Goal: Task Accomplishment & Management: Manage account settings

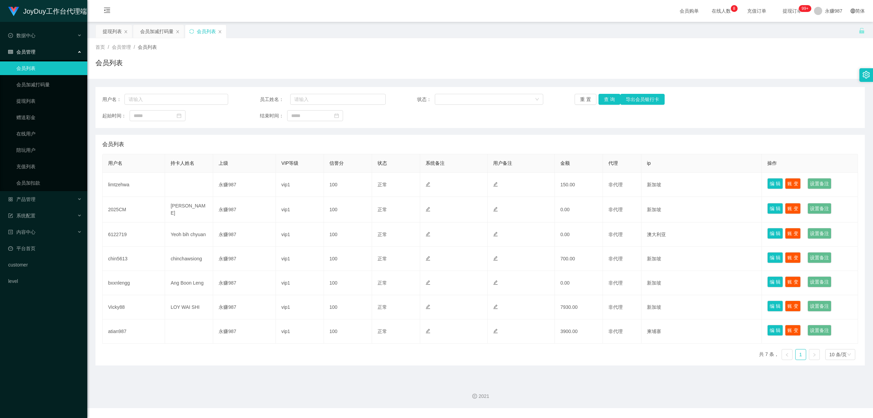
click at [32, 49] on span "会员管理" at bounding box center [21, 51] width 27 height 5
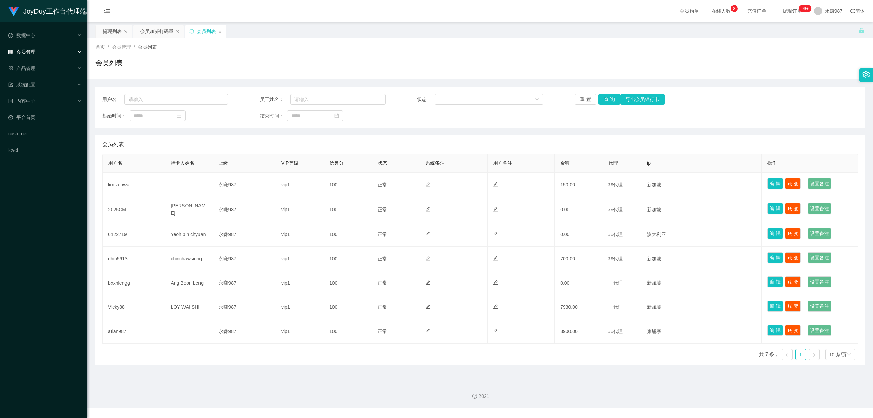
click at [30, 45] on div "会员管理" at bounding box center [43, 52] width 87 height 14
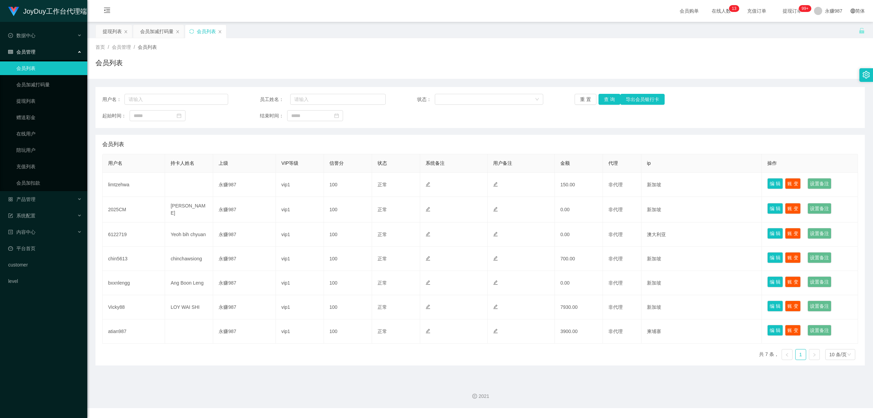
click at [30, 72] on link "会员列表" at bounding box center [48, 68] width 65 height 14
click at [587, 98] on button "重 置" at bounding box center [586, 99] width 22 height 11
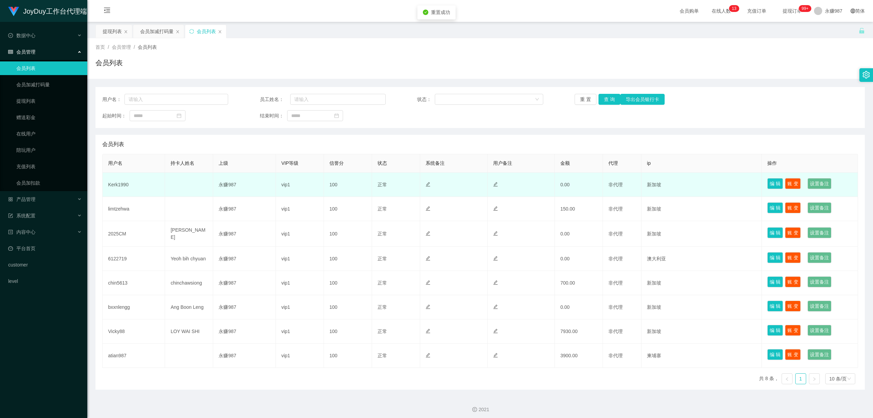
click at [111, 181] on td "Kerk1990" at bounding box center [134, 185] width 62 height 24
copy td "Kerk1990"
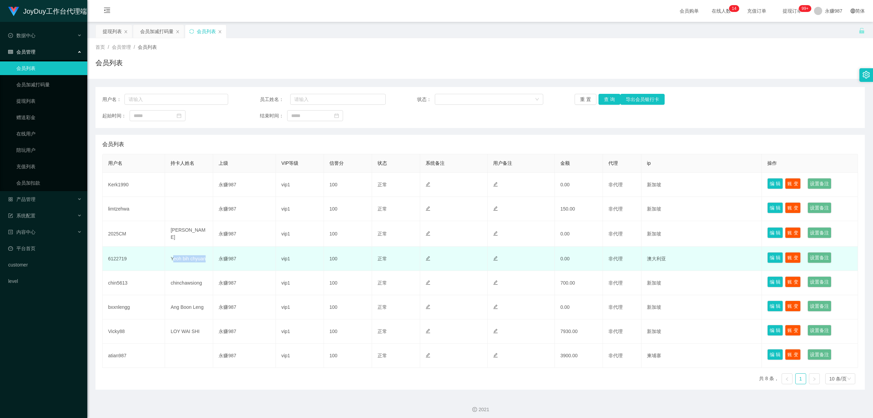
drag, startPoint x: 207, startPoint y: 258, endPoint x: 172, endPoint y: 262, distance: 34.6
click at [172, 262] on td "Yeoh bih chyuan" at bounding box center [189, 259] width 48 height 24
click at [173, 261] on td "Yeoh bih chyuan" at bounding box center [189, 259] width 48 height 24
drag, startPoint x: 169, startPoint y: 260, endPoint x: 204, endPoint y: 258, distance: 34.8
click at [204, 258] on td "Yeoh bih chyuan" at bounding box center [189, 259] width 48 height 24
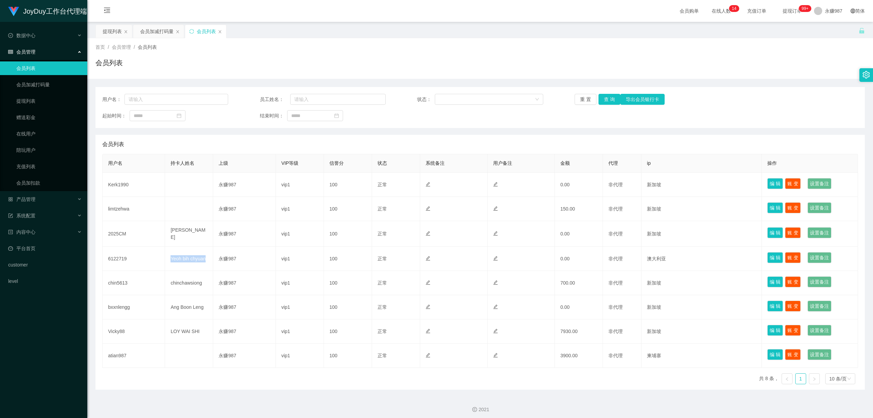
copy td "Yeoh bih chyuan"
click at [31, 106] on link "提现列表" at bounding box center [48, 101] width 65 height 14
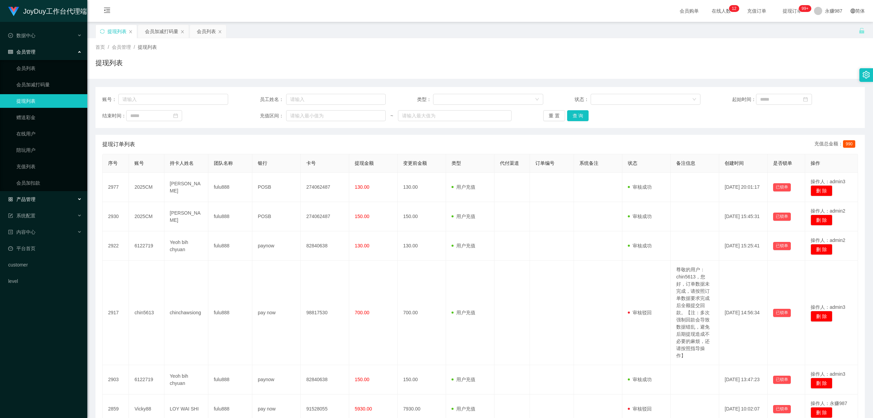
click at [29, 196] on span "产品管理" at bounding box center [21, 198] width 27 height 5
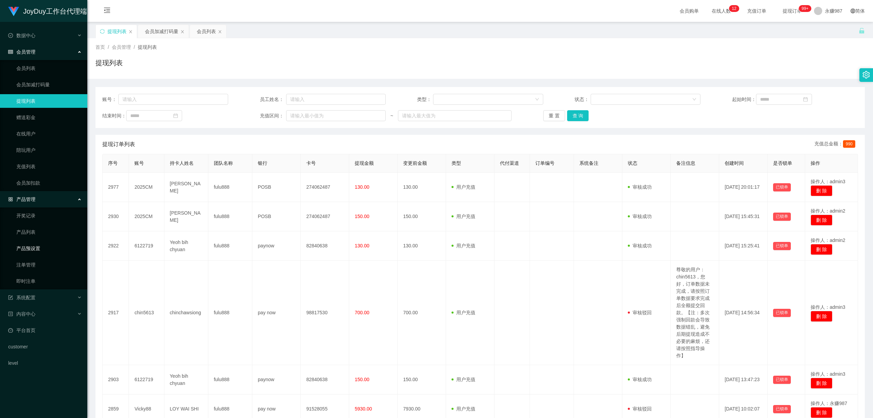
click at [35, 241] on link "产品预设置" at bounding box center [48, 248] width 65 height 14
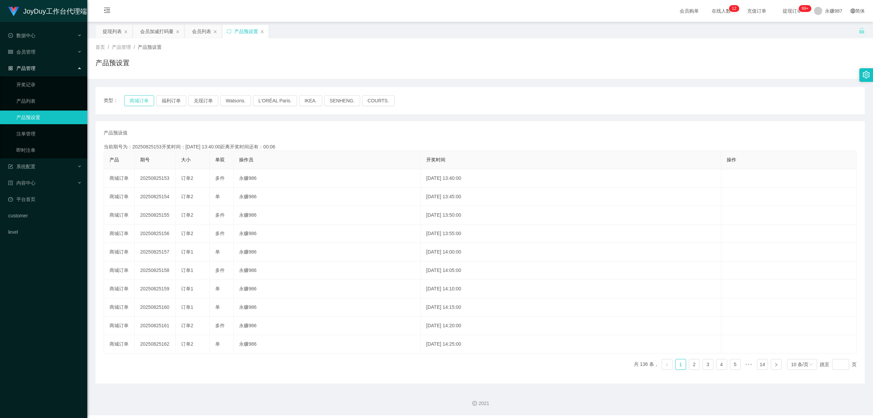
click at [146, 100] on button "商城订单" at bounding box center [139, 100] width 30 height 11
click at [133, 99] on button "商城订单" at bounding box center [139, 100] width 30 height 11
type button "k3wph"
click at [41, 145] on link "即时注单" at bounding box center [48, 150] width 65 height 14
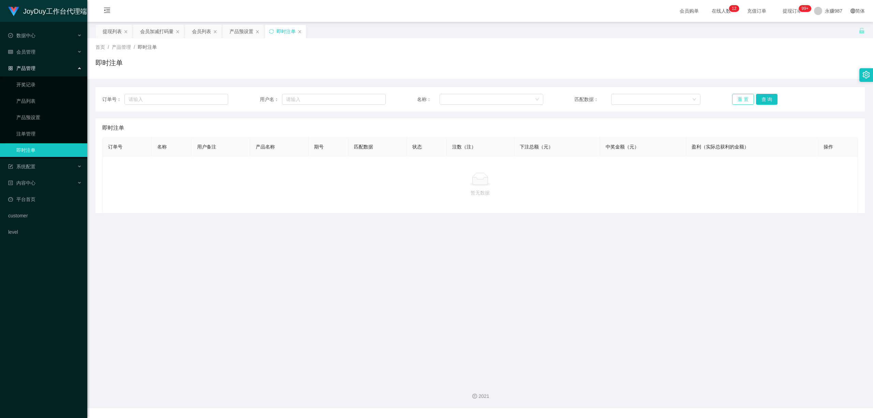
click at [739, 100] on button "重 置" at bounding box center [743, 99] width 22 height 11
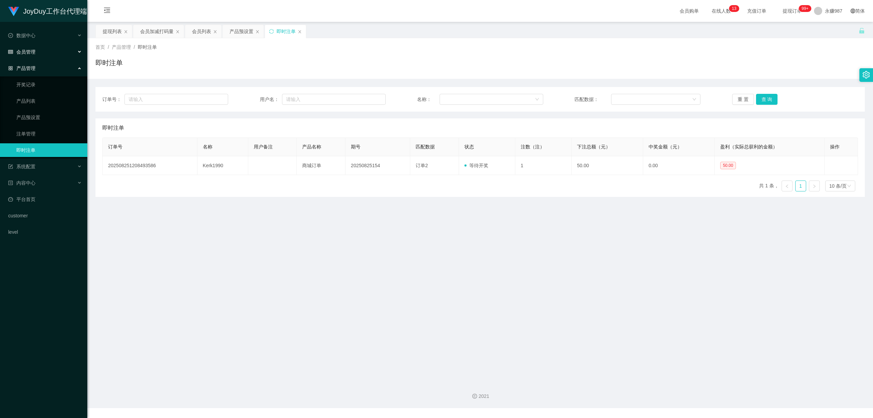
click at [27, 49] on span "会员管理" at bounding box center [21, 51] width 27 height 5
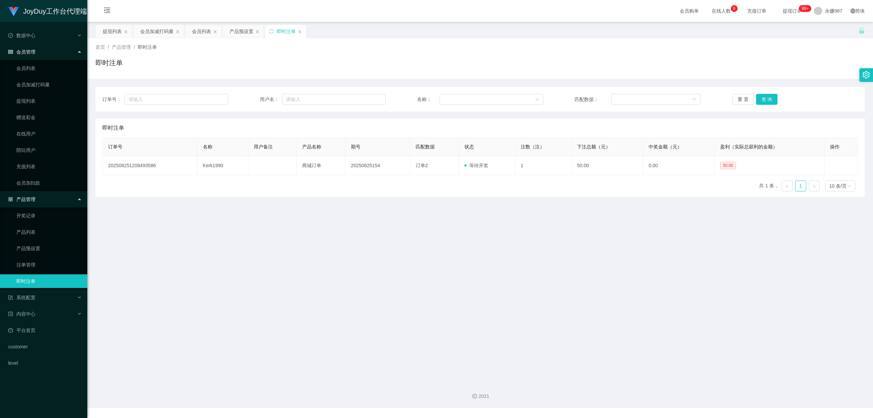
click at [36, 196] on div "产品管理" at bounding box center [43, 199] width 87 height 14
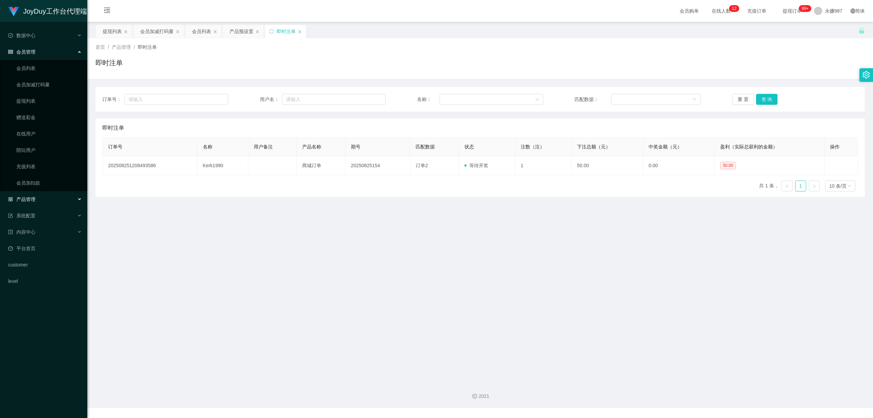
click at [36, 196] on div "产品管理" at bounding box center [43, 199] width 87 height 14
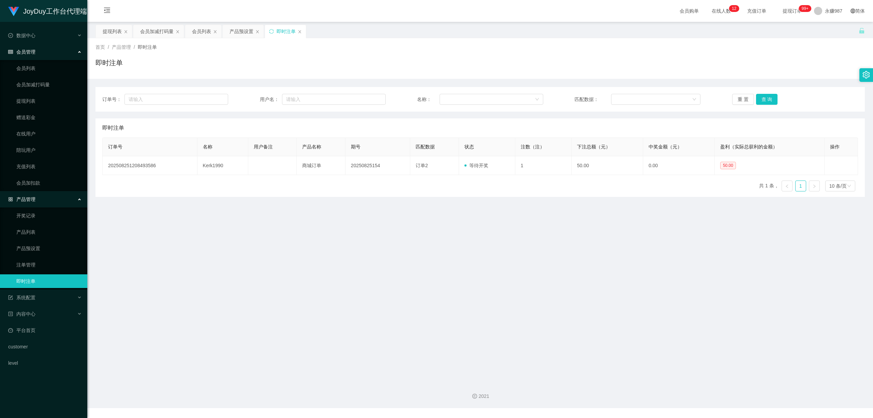
click at [23, 283] on link "即时注单" at bounding box center [48, 281] width 65 height 14
click at [33, 295] on span "系统配置" at bounding box center [21, 297] width 27 height 5
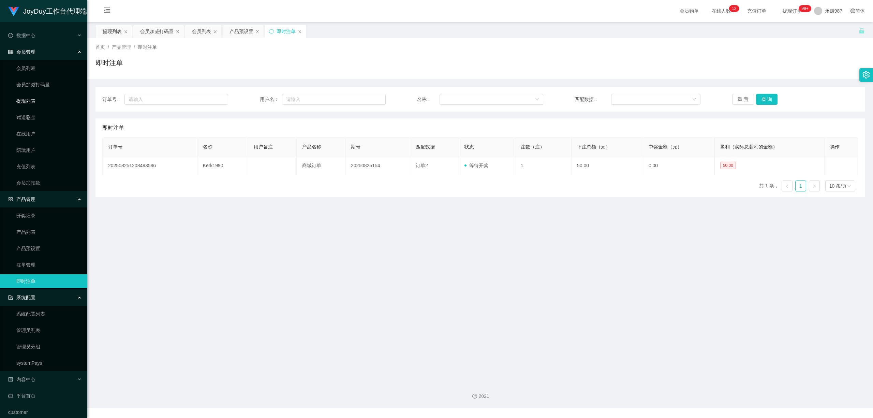
click at [36, 103] on link "提现列表" at bounding box center [48, 101] width 65 height 14
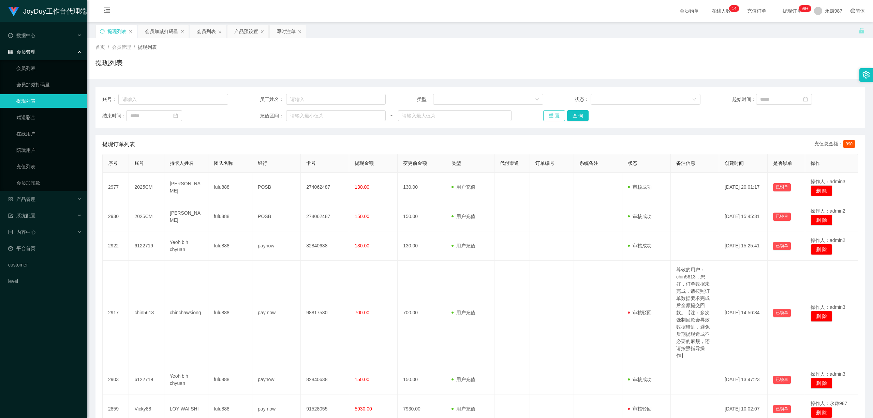
click at [553, 119] on button "重 置" at bounding box center [554, 115] width 22 height 11
click at [549, 119] on button "重 置" at bounding box center [554, 115] width 22 height 11
click at [549, 119] on div "重 置 查 询" at bounding box center [606, 115] width 126 height 11
click at [549, 119] on button "重 置" at bounding box center [554, 115] width 22 height 11
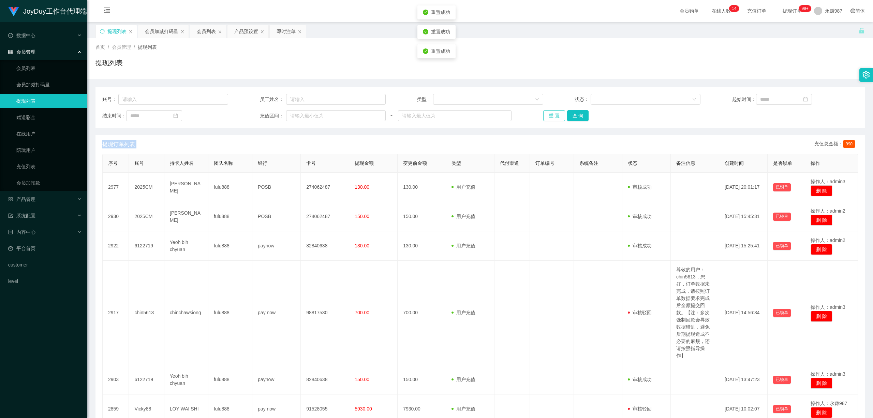
click at [549, 119] on button "重 置" at bounding box center [554, 115] width 22 height 11
click at [549, 119] on div "重 置 查 询" at bounding box center [606, 115] width 126 height 11
click at [549, 119] on button "重 置" at bounding box center [554, 115] width 22 height 11
click at [549, 119] on div "重 置 查 询" at bounding box center [606, 115] width 126 height 11
click at [549, 119] on button "重 置" at bounding box center [554, 115] width 22 height 11
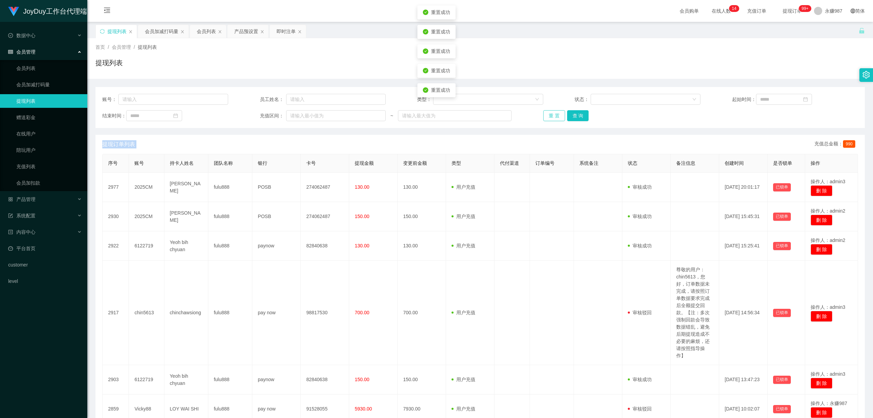
click at [549, 119] on div "重 置 查 询" at bounding box center [606, 115] width 126 height 11
click at [549, 119] on button "重 置" at bounding box center [554, 115] width 22 height 11
click at [549, 119] on div "重 置 查 询" at bounding box center [606, 115] width 126 height 11
click at [549, 119] on button "重 置" at bounding box center [554, 115] width 22 height 11
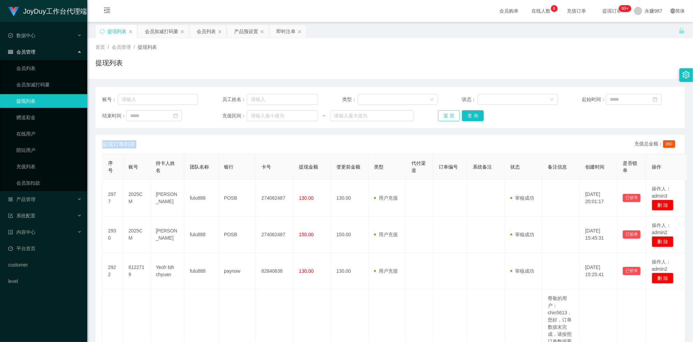
click at [446, 114] on button "重 置" at bounding box center [449, 115] width 22 height 11
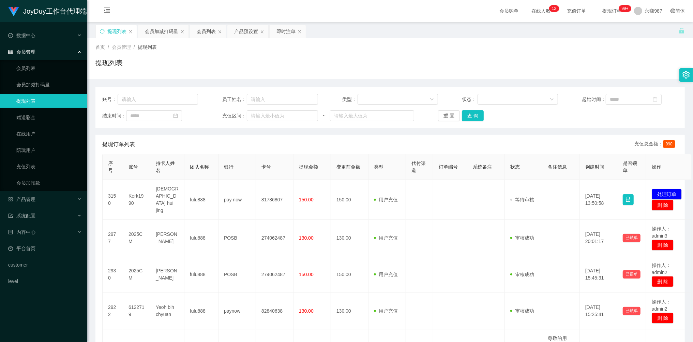
click at [31, 50] on span "会员管理" at bounding box center [21, 51] width 27 height 5
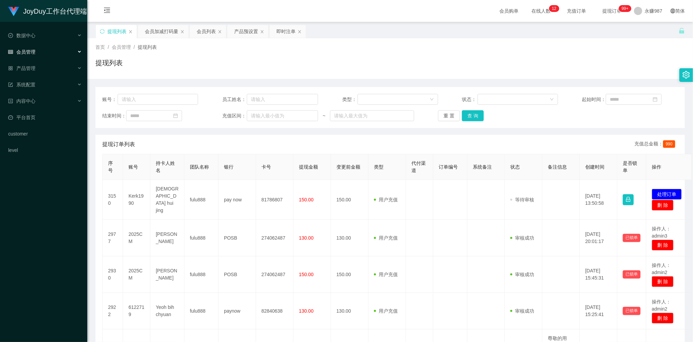
click at [27, 52] on span "会员管理" at bounding box center [21, 51] width 27 height 5
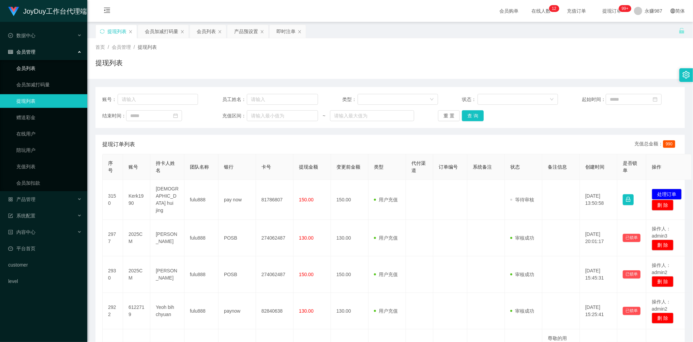
click at [34, 67] on link "会员列表" at bounding box center [48, 68] width 65 height 14
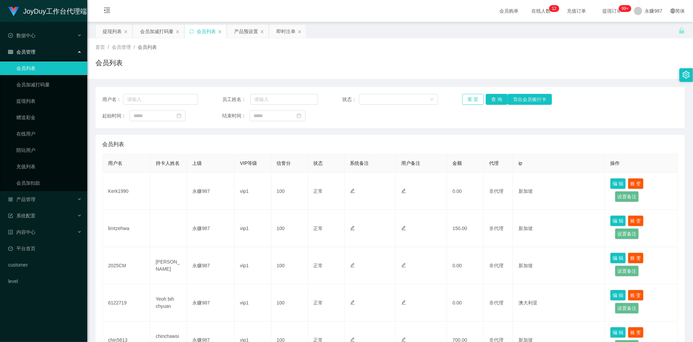
click at [474, 102] on button "重 置" at bounding box center [473, 99] width 22 height 11
click at [474, 102] on div "重 置 查 询 导出会员银行卡" at bounding box center [510, 99] width 96 height 11
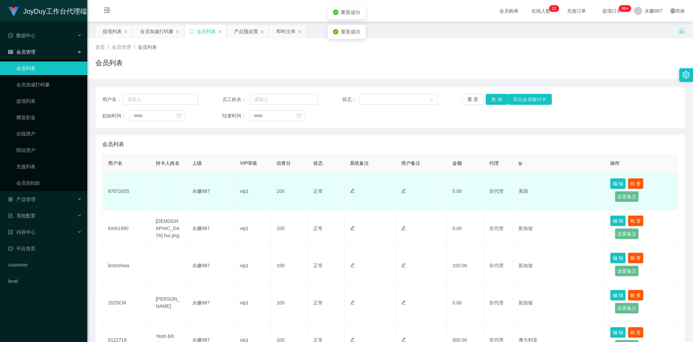
click at [117, 192] on td "87672455" at bounding box center [127, 191] width 48 height 37
copy td "87672455"
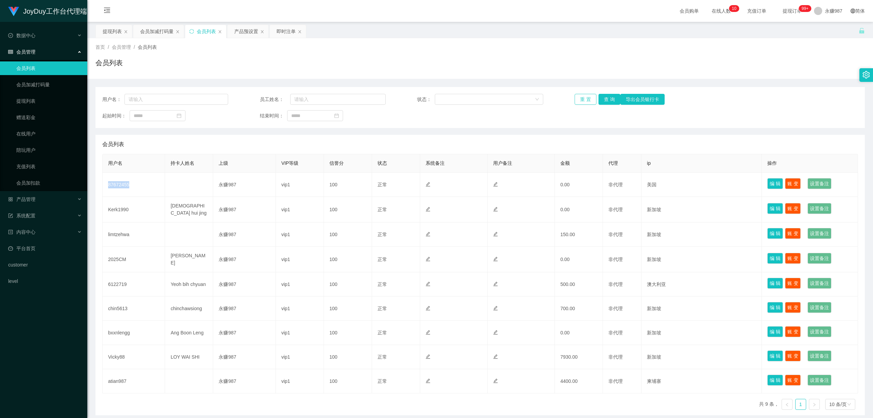
click at [585, 100] on button "重 置" at bounding box center [586, 99] width 22 height 11
click at [34, 104] on link "提现列表" at bounding box center [48, 101] width 65 height 14
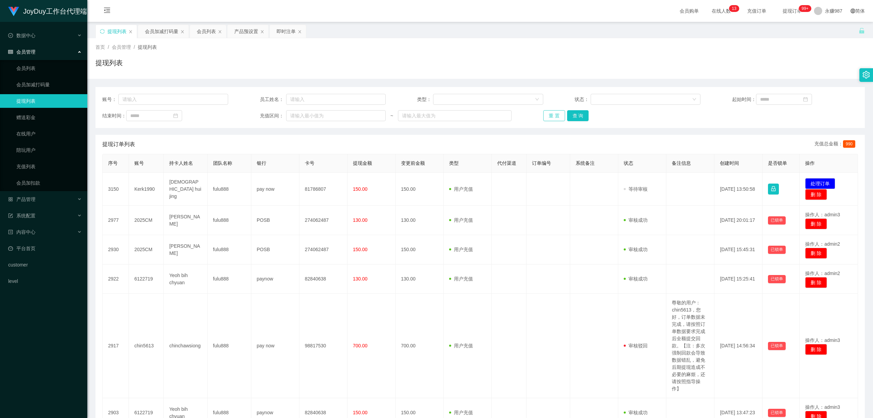
click at [550, 117] on button "重 置" at bounding box center [554, 115] width 22 height 11
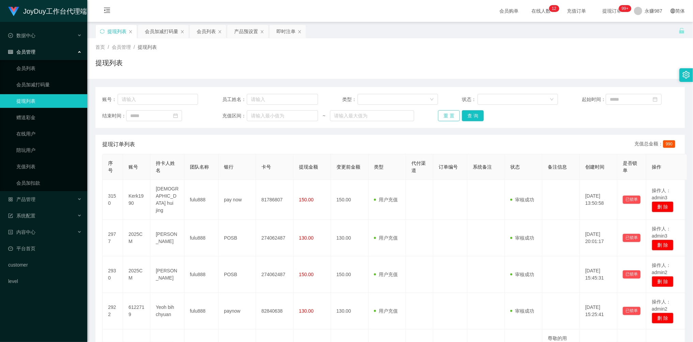
scroll to position [91, 0]
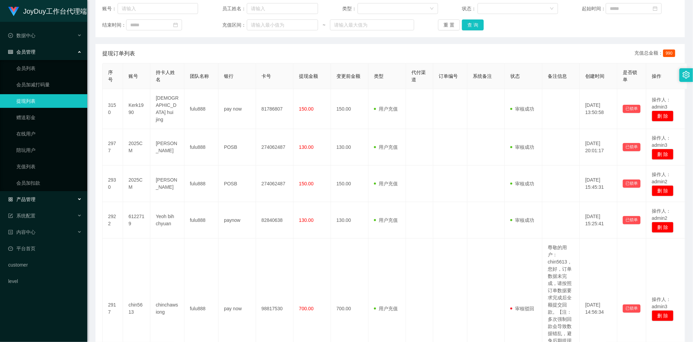
click at [33, 196] on span "产品管理" at bounding box center [21, 198] width 27 height 5
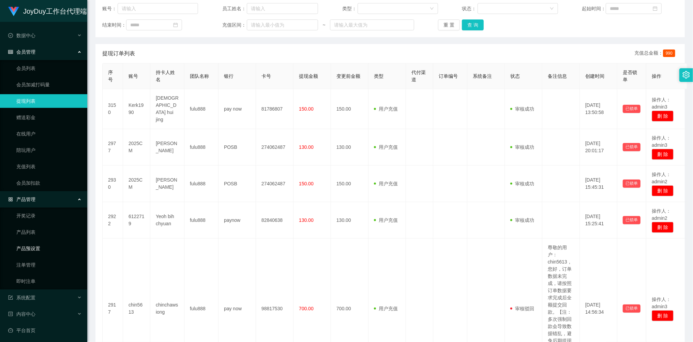
click at [34, 248] on link "产品预设置" at bounding box center [48, 248] width 65 height 14
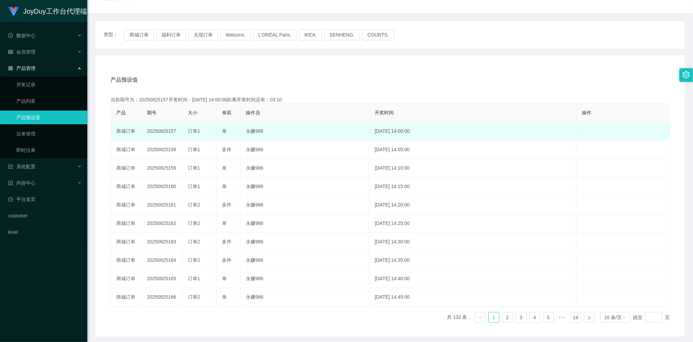
scroll to position [91, 0]
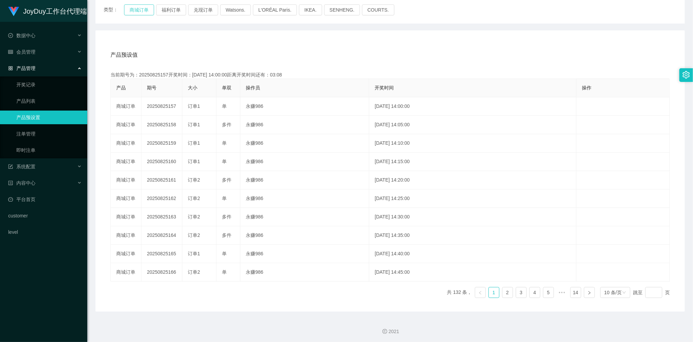
click at [137, 10] on button "商城订单" at bounding box center [139, 9] width 30 height 11
click at [33, 144] on link "即时注单" at bounding box center [48, 150] width 65 height 14
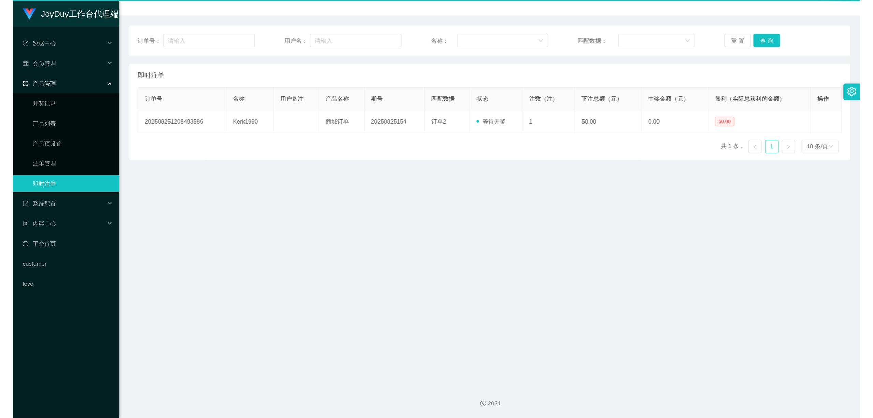
scroll to position [66, 0]
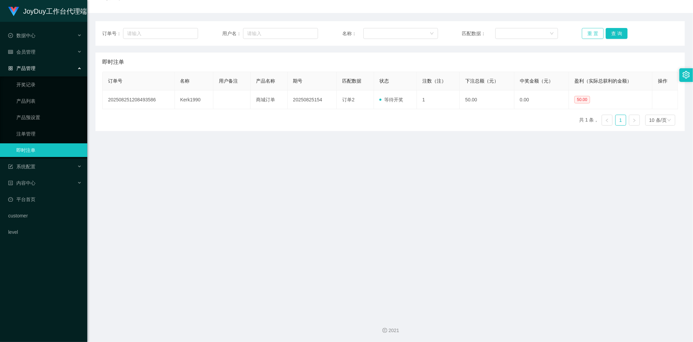
click at [594, 39] on button "重 置" at bounding box center [593, 33] width 22 height 11
click at [592, 33] on button "重 置" at bounding box center [593, 33] width 22 height 11
click at [585, 29] on button "重 置" at bounding box center [593, 33] width 22 height 11
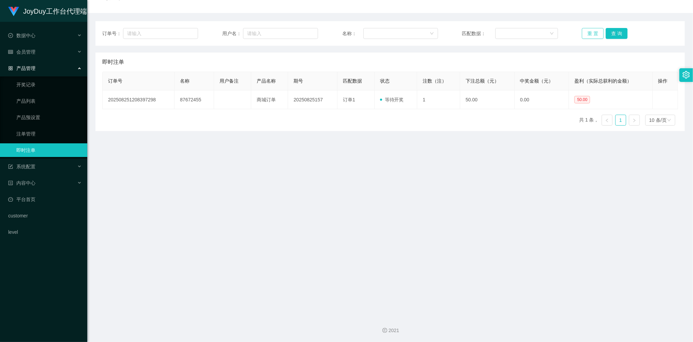
click at [585, 29] on button "重 置" at bounding box center [593, 33] width 22 height 11
click at [394, 265] on main "关闭左侧 关闭右侧 关闭其它 刷新页面 提现列表 会员加减打码量 会员列表 产品预设置 即时注单 首页 / 产品管理 / 即时注单 / 即时注单 订单号： 用…" at bounding box center [390, 133] width 606 height 354
click at [588, 34] on button "重 置" at bounding box center [593, 33] width 22 height 11
click at [582, 31] on button "重 置" at bounding box center [593, 33] width 22 height 11
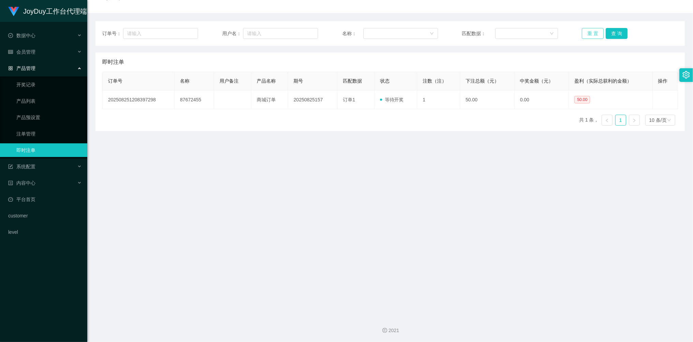
click at [589, 32] on button "重 置" at bounding box center [593, 33] width 22 height 11
click at [590, 33] on button "重 置" at bounding box center [593, 33] width 22 height 11
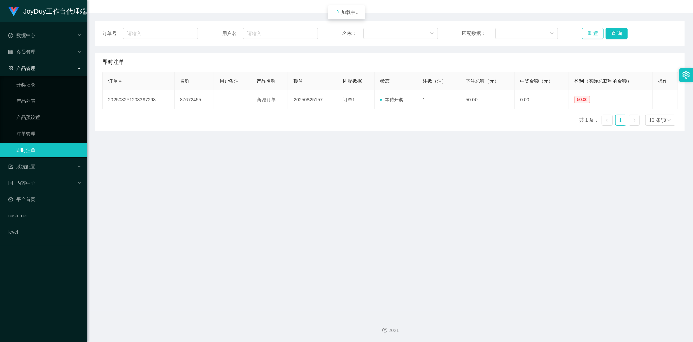
click at [590, 33] on button "重 置" at bounding box center [593, 33] width 22 height 11
click at [591, 33] on button "重 置" at bounding box center [593, 33] width 22 height 11
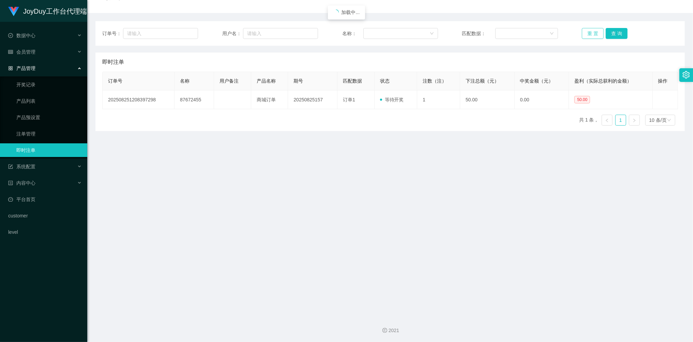
click at [590, 33] on button "重 置" at bounding box center [593, 33] width 22 height 11
click at [589, 33] on button "重 置" at bounding box center [593, 33] width 22 height 11
click at [589, 32] on button "重 置" at bounding box center [593, 33] width 22 height 11
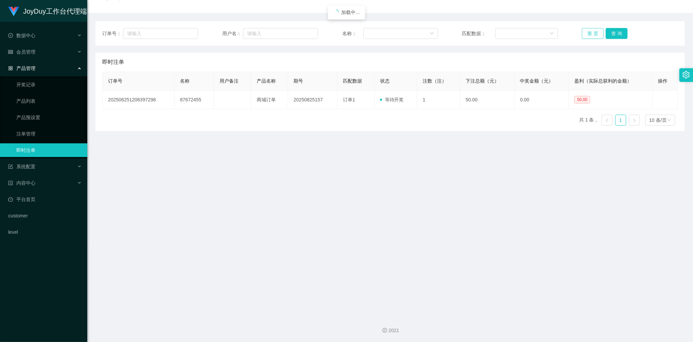
click at [589, 32] on button "重 置" at bounding box center [593, 33] width 22 height 11
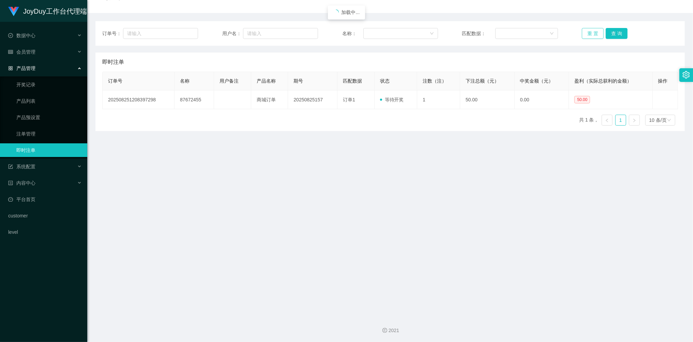
click at [589, 32] on button "重 置" at bounding box center [593, 33] width 22 height 11
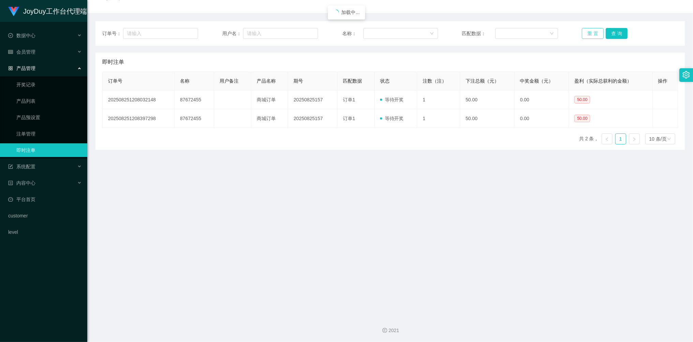
click at [589, 32] on button "重 置" at bounding box center [593, 33] width 22 height 11
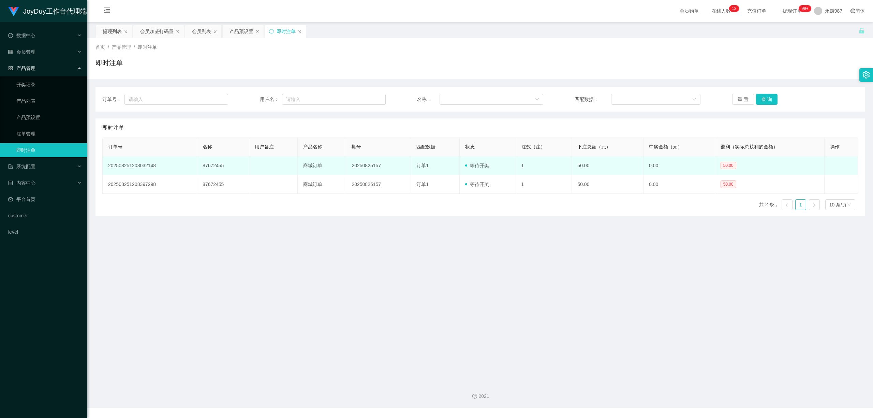
click at [534, 164] on td "1" at bounding box center [544, 165] width 56 height 19
click at [531, 172] on td "1" at bounding box center [544, 165] width 56 height 19
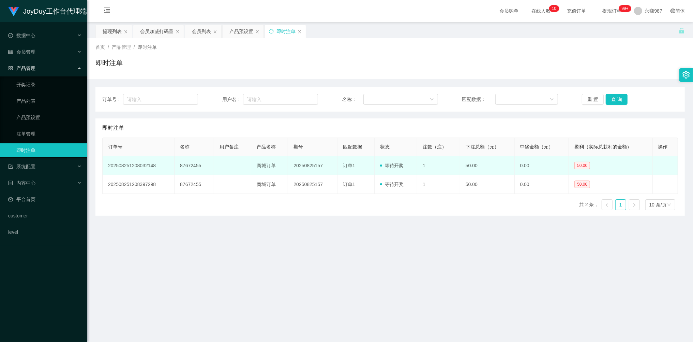
click at [188, 169] on td "87672455" at bounding box center [195, 165] width 40 height 19
click at [190, 169] on td "87672455" at bounding box center [195, 165] width 40 height 19
click at [192, 166] on td "87672455" at bounding box center [195, 165] width 40 height 19
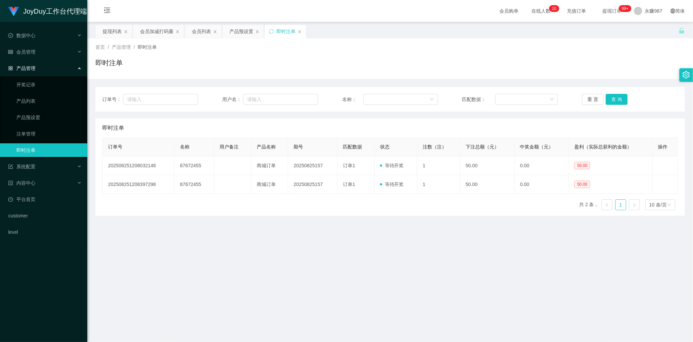
click at [218, 195] on div "订单号 名称 用户备注 产品名称 期号 匹配数据 状态 注数（注） 下注总额（元） 中奖金额（元） 盈利（实际总获利的金额） 操作 2025082512080…" at bounding box center [390, 176] width 576 height 78
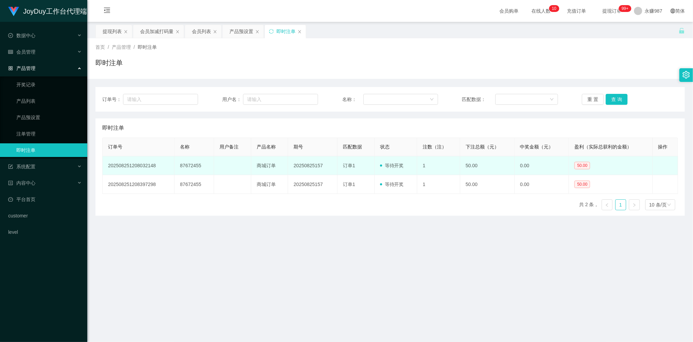
click at [189, 166] on td "87672455" at bounding box center [195, 165] width 40 height 19
copy td "87672455"
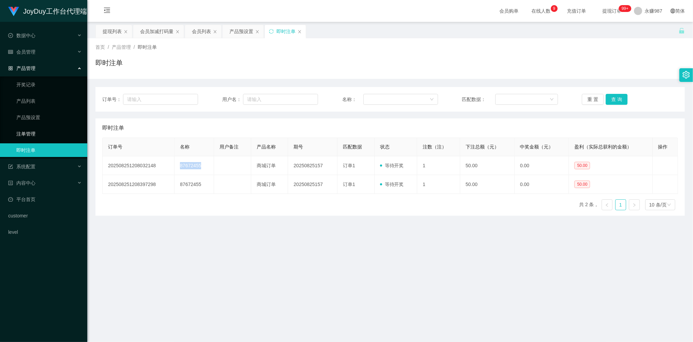
click at [32, 132] on link "注单管理" at bounding box center [48, 134] width 65 height 14
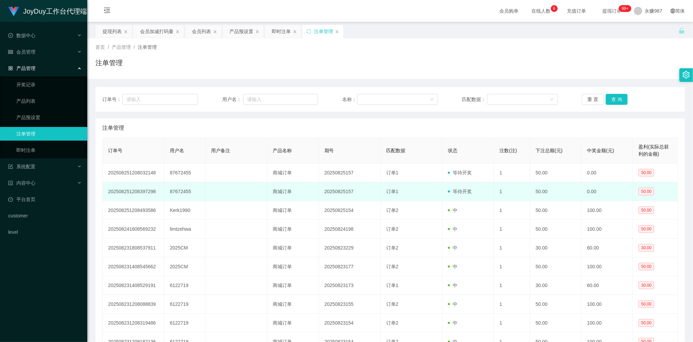
drag, startPoint x: 464, startPoint y: 196, endPoint x: 437, endPoint y: 196, distance: 26.6
click at [437, 196] on td "订单1" at bounding box center [412, 191] width 62 height 19
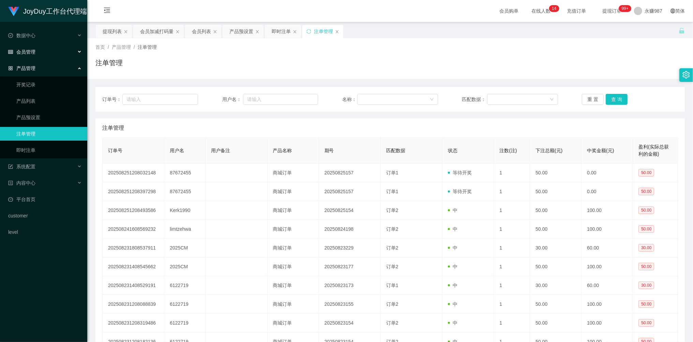
click at [29, 53] on span "会员管理" at bounding box center [21, 51] width 27 height 5
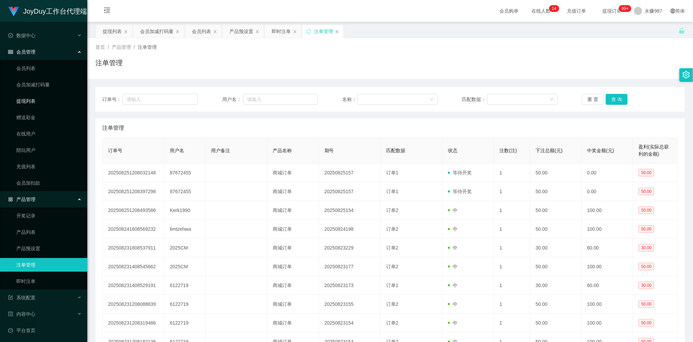
click at [29, 95] on link "提现列表" at bounding box center [48, 101] width 65 height 14
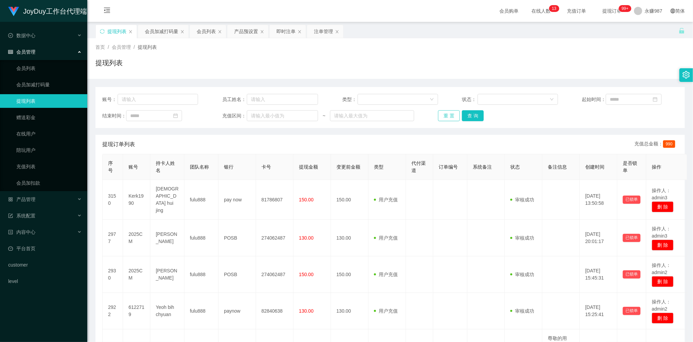
click at [449, 118] on button "重 置" at bounding box center [449, 115] width 22 height 11
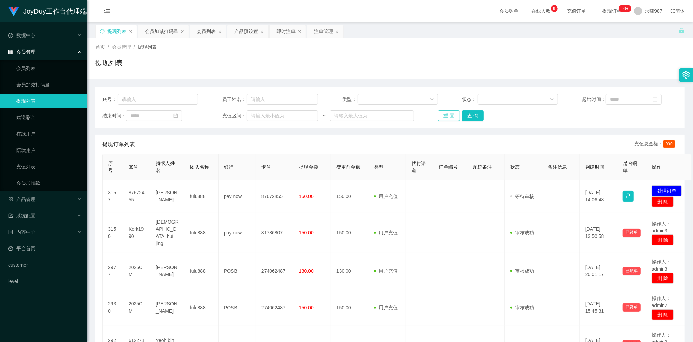
click at [449, 114] on button "重 置" at bounding box center [449, 115] width 22 height 11
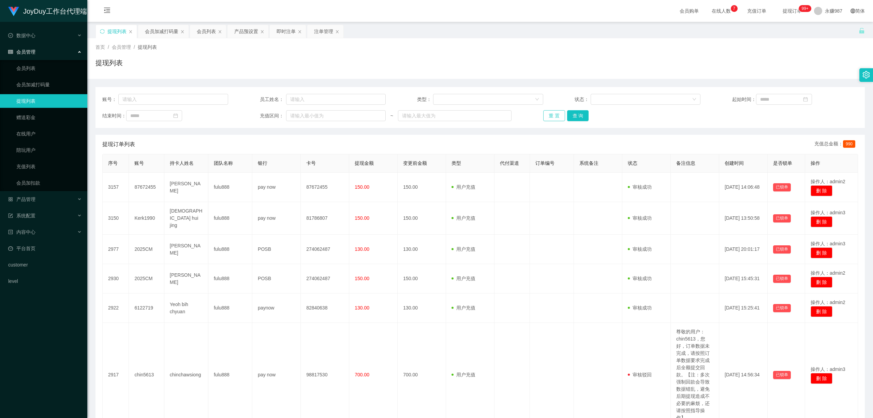
click at [560, 114] on button "重 置" at bounding box center [554, 115] width 22 height 11
click at [557, 113] on div "重 置 查 询" at bounding box center [606, 115] width 126 height 11
click at [556, 113] on button "重 置" at bounding box center [554, 115] width 22 height 11
click at [555, 113] on div "重 置 查 询" at bounding box center [606, 115] width 126 height 11
click at [555, 113] on button "重 置" at bounding box center [554, 115] width 22 height 11
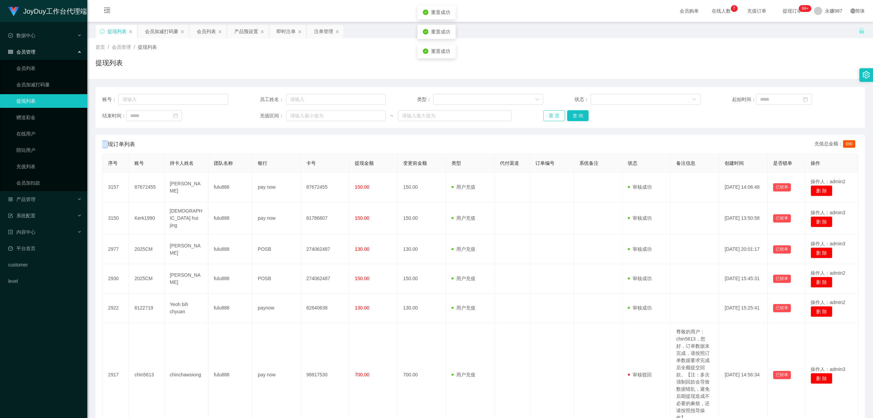
click at [554, 113] on button "重 置" at bounding box center [554, 115] width 22 height 11
click at [554, 113] on div "重 置 查 询" at bounding box center [606, 115] width 126 height 11
click at [547, 118] on button "重 置" at bounding box center [554, 115] width 22 height 11
click at [547, 117] on div "重 置 查 询" at bounding box center [606, 115] width 126 height 11
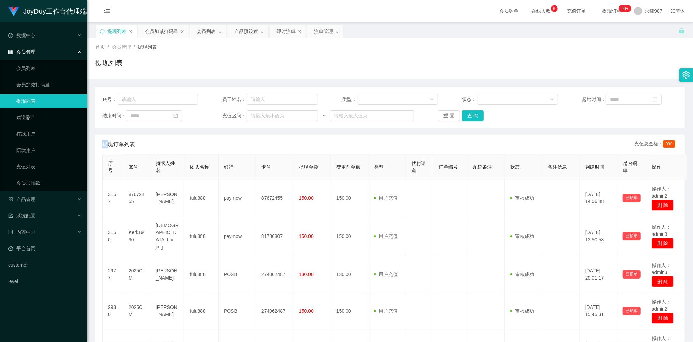
click at [32, 53] on span "会员管理" at bounding box center [21, 51] width 27 height 5
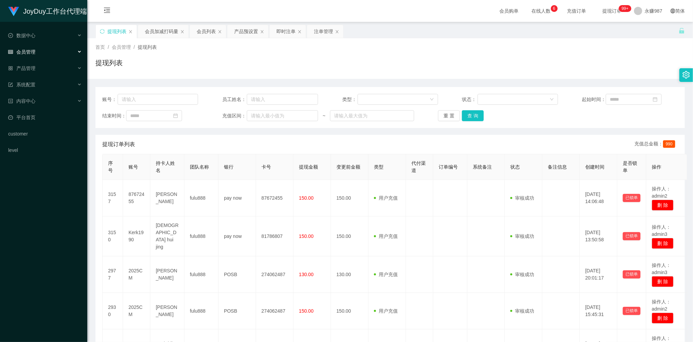
click at [31, 52] on span "会员管理" at bounding box center [21, 51] width 27 height 5
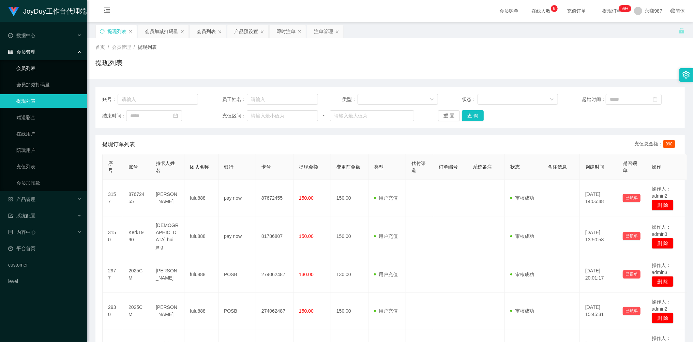
click at [25, 65] on link "会员列表" at bounding box center [48, 68] width 65 height 14
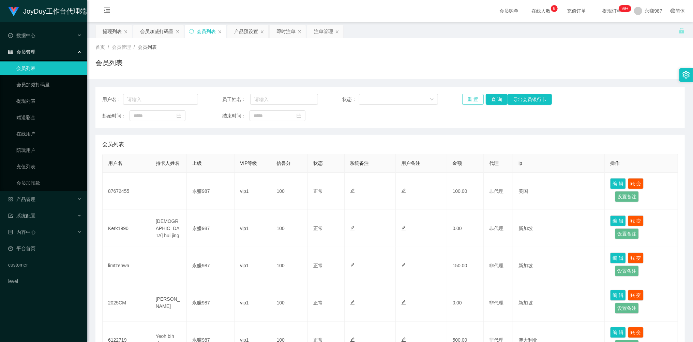
click at [470, 96] on button "重 置" at bounding box center [473, 99] width 22 height 11
click at [470, 96] on div "重 置 查 询 导出会员银行卡" at bounding box center [510, 99] width 96 height 11
click at [476, 95] on button "重 置" at bounding box center [473, 99] width 22 height 11
click at [474, 97] on button "重 置" at bounding box center [473, 99] width 22 height 11
click at [473, 97] on div "重 置 查 询 导出会员银行卡" at bounding box center [510, 99] width 96 height 11
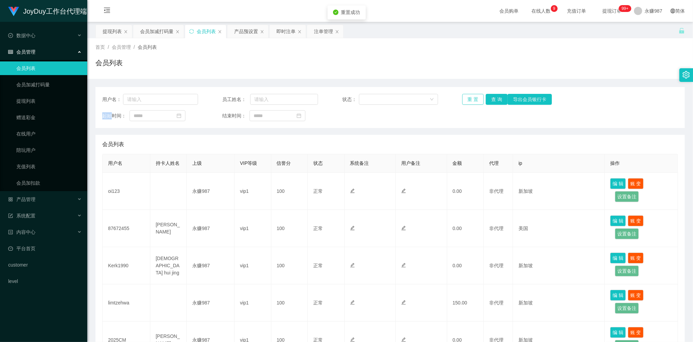
click at [473, 97] on button "重 置" at bounding box center [473, 99] width 22 height 11
click at [473, 97] on div "重 置 查 询 导出会员银行卡" at bounding box center [510, 99] width 96 height 11
click at [471, 100] on button "重 置" at bounding box center [473, 99] width 22 height 11
click at [471, 100] on div "重 置 查 询 导出会员银行卡" at bounding box center [510, 99] width 96 height 11
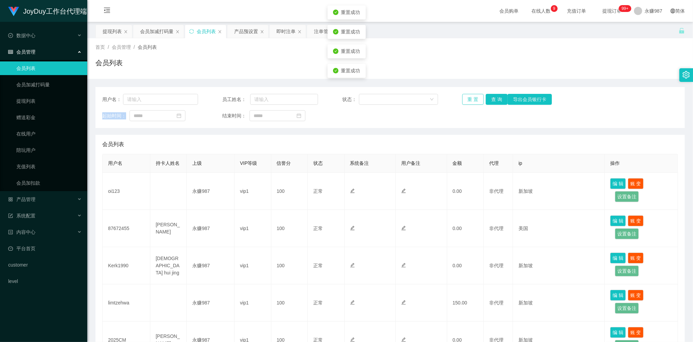
click at [471, 100] on button "重 置" at bounding box center [473, 99] width 22 height 11
click at [471, 100] on div "重 置 查 询 导出会员银行卡" at bounding box center [510, 99] width 96 height 11
click at [471, 100] on button "重 置" at bounding box center [473, 99] width 22 height 11
click at [471, 100] on div "重 置 查 询 导出会员银行卡" at bounding box center [510, 99] width 96 height 11
click at [471, 100] on button "重 置" at bounding box center [473, 99] width 22 height 11
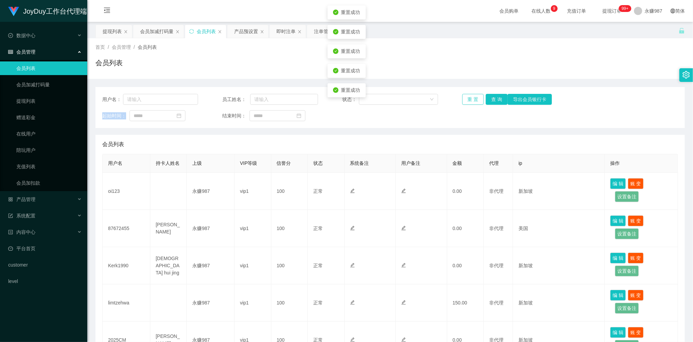
click at [471, 100] on button "重 置" at bounding box center [473, 99] width 22 height 11
click at [471, 100] on div "重 置 查 询 导出会员银行卡" at bounding box center [510, 99] width 96 height 11
click at [471, 100] on button "重 置" at bounding box center [473, 99] width 22 height 11
click at [474, 98] on button "重 置" at bounding box center [473, 99] width 22 height 11
click at [474, 98] on div "重 置 查 询 导出会员银行卡" at bounding box center [510, 99] width 96 height 11
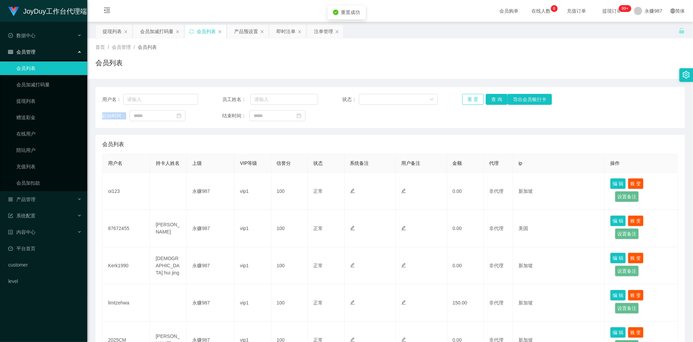
click at [474, 98] on button "重 置" at bounding box center [473, 99] width 22 height 11
click at [474, 98] on div "重 置 查 询 导出会员银行卡" at bounding box center [510, 99] width 96 height 11
click at [474, 98] on button "重 置" at bounding box center [473, 99] width 22 height 11
click at [474, 98] on div "重 置 查 询 导出会员银行卡" at bounding box center [510, 99] width 96 height 11
click at [474, 98] on button "重 置" at bounding box center [473, 99] width 22 height 11
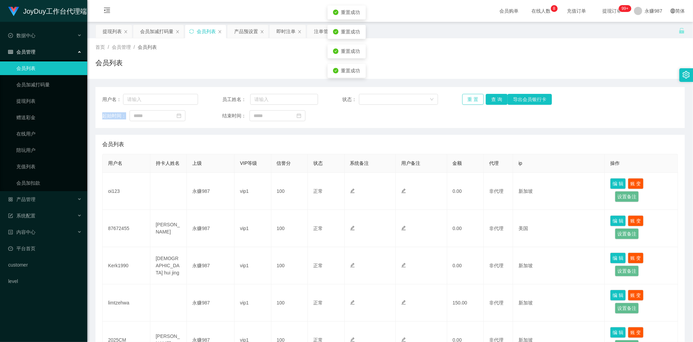
click at [474, 98] on div "重 置 查 询 导出会员银行卡" at bounding box center [510, 99] width 96 height 11
click at [474, 98] on button "重 置" at bounding box center [473, 99] width 22 height 11
click at [474, 98] on div "重 置 查 询 导出会员银行卡" at bounding box center [510, 99] width 96 height 11
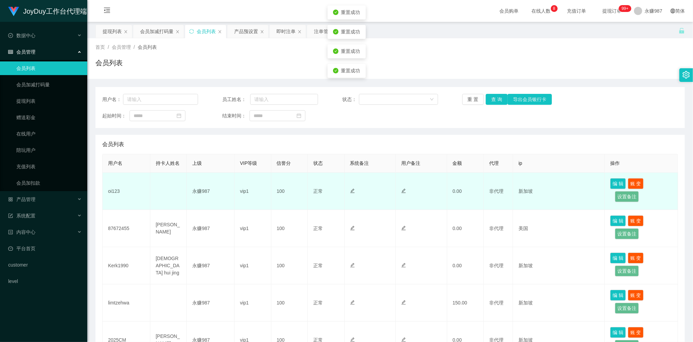
click at [113, 191] on td "oi123" at bounding box center [127, 191] width 48 height 37
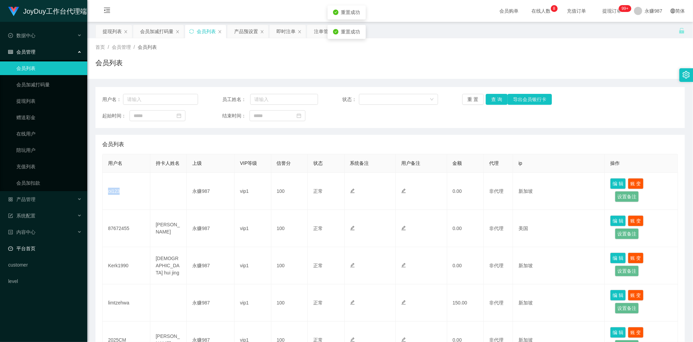
copy td "oi123"
click at [472, 100] on button "重 置" at bounding box center [473, 99] width 22 height 11
click at [472, 100] on button "重 置" at bounding box center [476, 99] width 29 height 11
click at [472, 100] on div "重 置 查 询 导出会员银行卡" at bounding box center [510, 99] width 96 height 11
click at [472, 100] on button "重 置" at bounding box center [473, 99] width 22 height 11
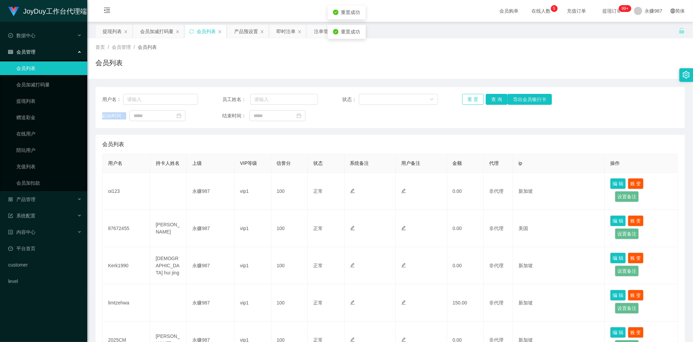
click at [472, 100] on div "重 置 查 询 导出会员银行卡" at bounding box center [510, 99] width 96 height 11
click at [472, 100] on button "重 置" at bounding box center [473, 99] width 22 height 11
click at [472, 100] on div "重 置 查 询 导出会员银行卡" at bounding box center [510, 99] width 96 height 11
click at [472, 100] on button "重 置" at bounding box center [473, 99] width 22 height 11
click at [472, 100] on div "重 置 查 询 导出会员银行卡" at bounding box center [510, 99] width 96 height 11
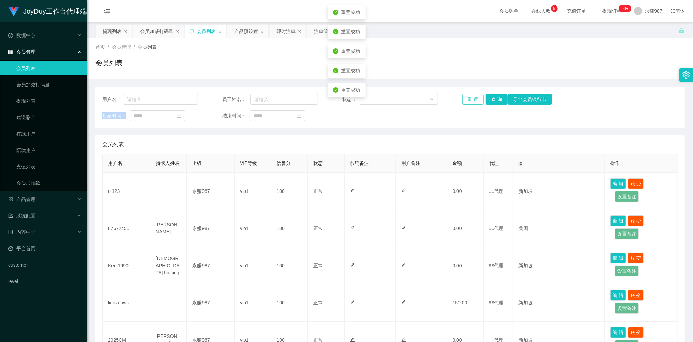
click at [472, 100] on button "重 置" at bounding box center [473, 99] width 22 height 11
click at [472, 100] on div "重 置 查 询 导出会员银行卡" at bounding box center [510, 99] width 96 height 11
click at [472, 100] on button "重 置" at bounding box center [473, 99] width 22 height 11
click at [468, 101] on button "重 置" at bounding box center [473, 99] width 22 height 11
click at [468, 101] on div "重 置 查 询 导出会员银行卡" at bounding box center [510, 99] width 96 height 11
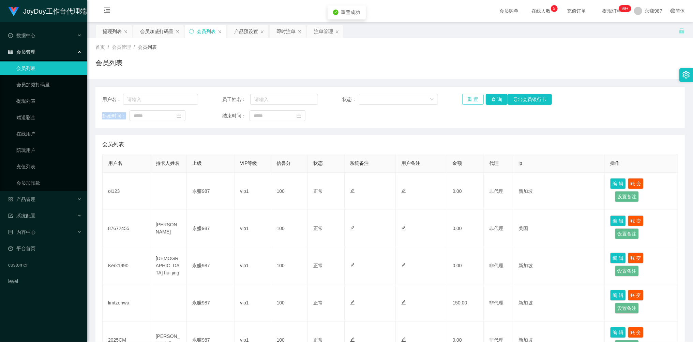
click at [468, 101] on button "重 置" at bounding box center [473, 99] width 22 height 11
click at [468, 101] on div "重 置 查 询 导出会员银行卡" at bounding box center [510, 99] width 96 height 11
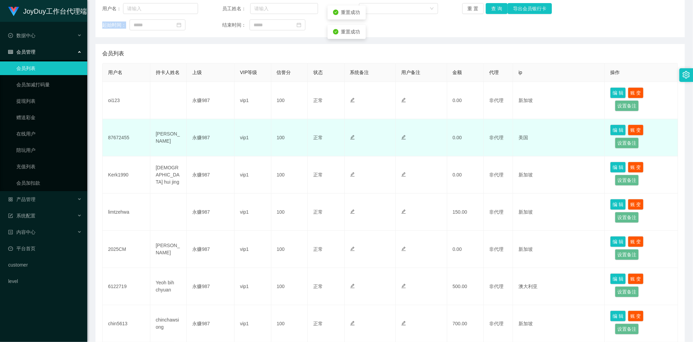
scroll to position [45, 0]
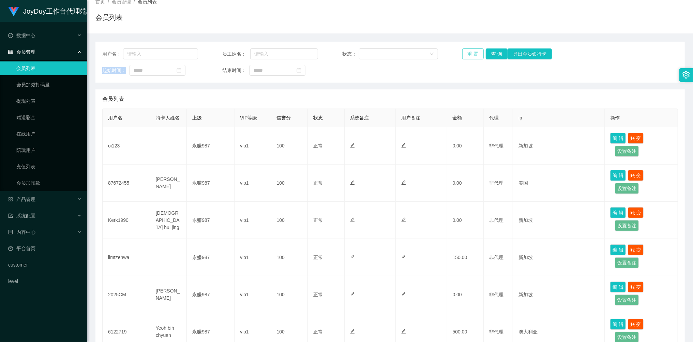
click at [473, 55] on button "重 置" at bounding box center [473, 53] width 22 height 11
click at [473, 55] on button "重 置" at bounding box center [476, 53] width 29 height 11
click at [473, 55] on div "重 置 查 询 导出会员银行卡" at bounding box center [510, 53] width 96 height 11
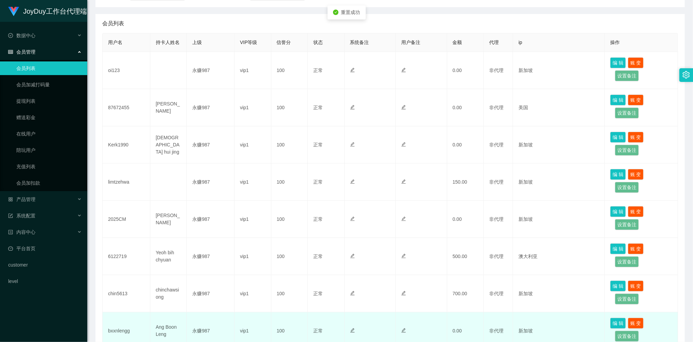
scroll to position [0, 0]
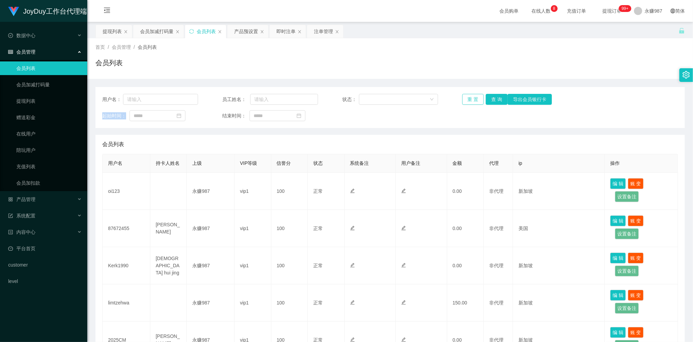
click at [467, 100] on button "重 置" at bounding box center [473, 99] width 22 height 11
click at [467, 100] on div "重 置 查 询 导出会员银行卡" at bounding box center [510, 99] width 96 height 11
click at [470, 100] on button "重 置" at bounding box center [473, 99] width 22 height 11
click at [470, 100] on div "重 置 查 询 导出会员银行卡" at bounding box center [510, 99] width 96 height 11
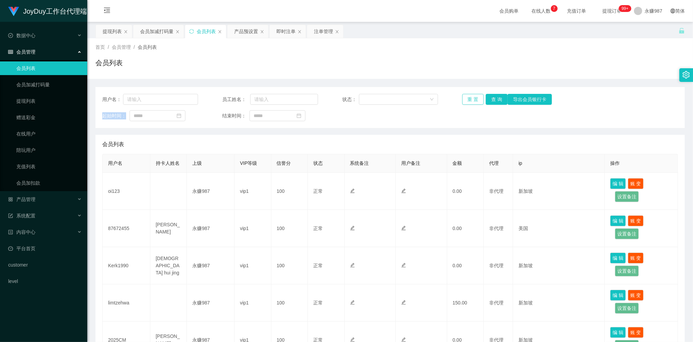
click at [470, 100] on button "重 置" at bounding box center [473, 99] width 22 height 11
click at [470, 100] on div "重 置 查 询 导出会员银行卡" at bounding box center [510, 99] width 96 height 11
click at [470, 100] on button "重 置" at bounding box center [473, 99] width 22 height 11
click at [471, 97] on button "重 置" at bounding box center [473, 99] width 22 height 11
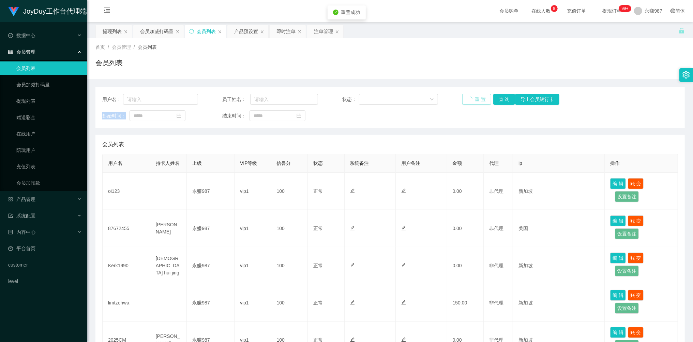
click at [471, 97] on div "重 置 查 询 导出会员银行卡" at bounding box center [510, 99] width 96 height 11
click at [471, 97] on button "重 置" at bounding box center [473, 99] width 22 height 11
click at [471, 97] on div "重 置 查 询 导出会员银行卡" at bounding box center [510, 99] width 96 height 11
click at [471, 97] on button "重 置" at bounding box center [476, 99] width 29 height 11
click at [471, 97] on div "重 置 查 询 导出会员银行卡" at bounding box center [510, 99] width 96 height 11
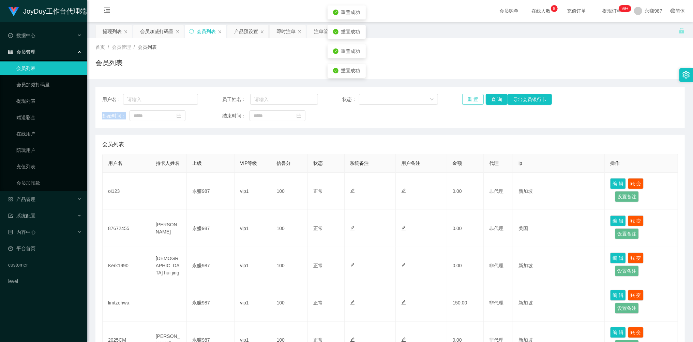
click at [471, 97] on button "重 置" at bounding box center [473, 99] width 22 height 11
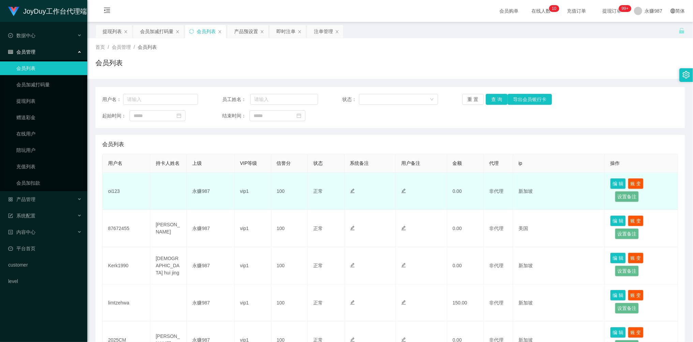
click at [115, 191] on td "oi123" at bounding box center [127, 191] width 48 height 37
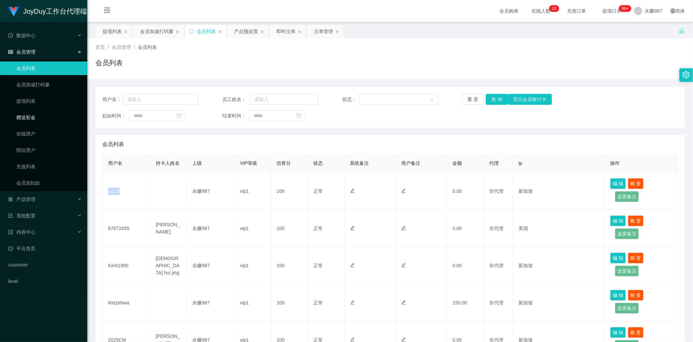
copy td "oi123"
click at [40, 69] on link "会员列表" at bounding box center [48, 68] width 65 height 14
click at [474, 98] on button "重 置" at bounding box center [473, 99] width 22 height 11
click at [474, 98] on div "重 置 查 询 导出会员银行卡" at bounding box center [510, 99] width 96 height 11
click at [473, 98] on button "重 置" at bounding box center [473, 99] width 22 height 11
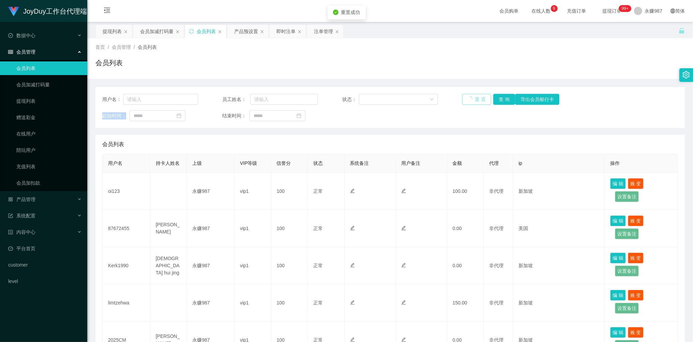
click at [472, 97] on div "重 置 查 询 导出会员银行卡" at bounding box center [510, 99] width 96 height 11
click at [32, 197] on span "产品管理" at bounding box center [21, 198] width 27 height 5
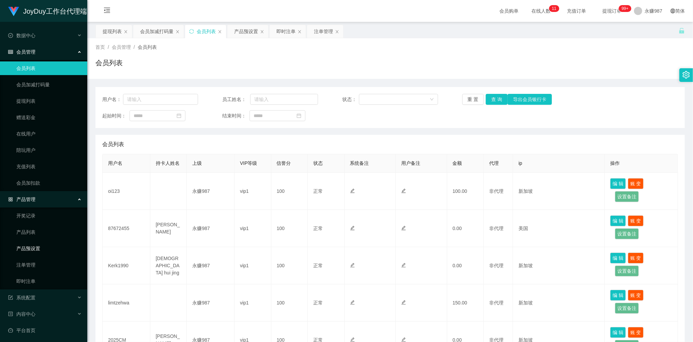
click at [39, 247] on link "产品预设置" at bounding box center [48, 248] width 65 height 14
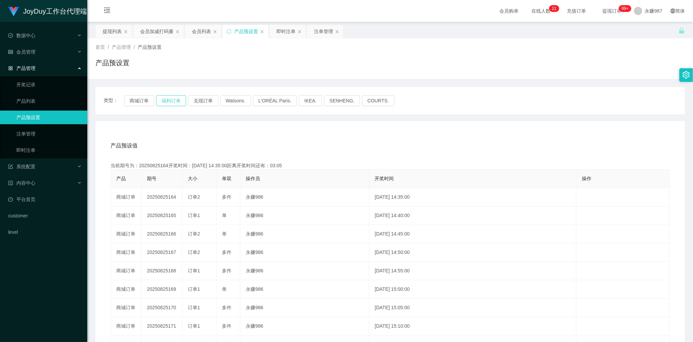
click at [168, 101] on button "福利订单" at bounding box center [171, 100] width 30 height 11
click at [174, 101] on button "福利订单" at bounding box center [171, 100] width 30 height 11
click at [36, 130] on link "注单管理" at bounding box center [48, 134] width 65 height 14
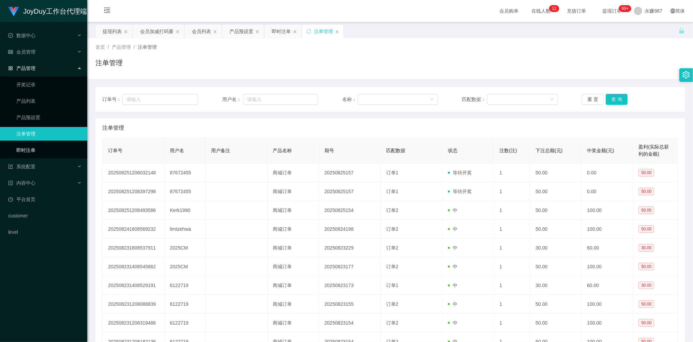
click at [32, 148] on link "即时注单" at bounding box center [48, 150] width 65 height 14
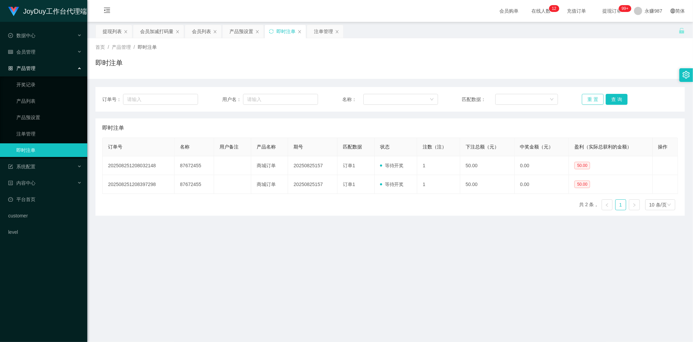
click at [586, 100] on button "重 置" at bounding box center [593, 99] width 22 height 11
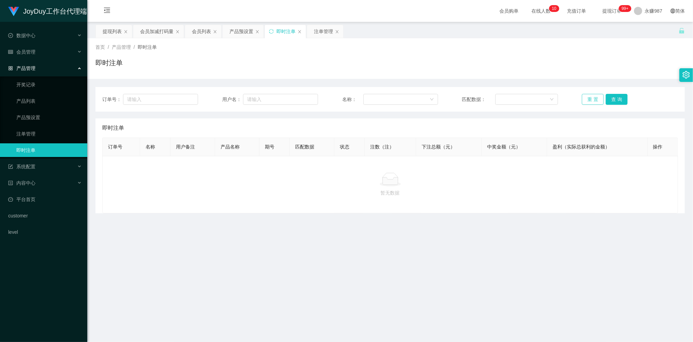
click at [587, 100] on button "重 置" at bounding box center [593, 99] width 22 height 11
click at [588, 100] on button "重 置" at bounding box center [593, 99] width 22 height 11
click at [588, 96] on button "重 置" at bounding box center [593, 99] width 22 height 11
click at [589, 97] on button "重 置" at bounding box center [593, 99] width 22 height 11
click at [590, 97] on button "重 置" at bounding box center [593, 99] width 22 height 11
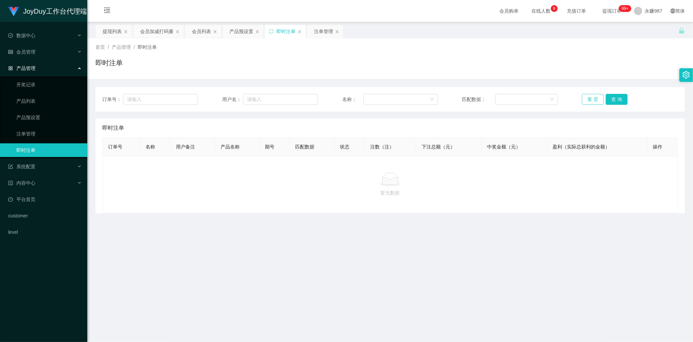
click at [589, 98] on button "重 置" at bounding box center [593, 99] width 22 height 11
click at [590, 99] on button "重 置" at bounding box center [593, 99] width 22 height 11
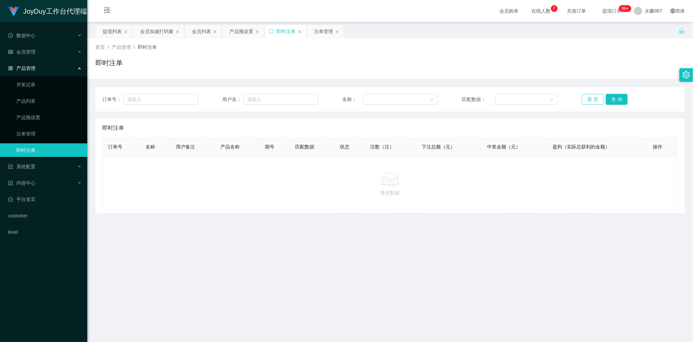
click at [590, 99] on button "重 置" at bounding box center [593, 99] width 22 height 11
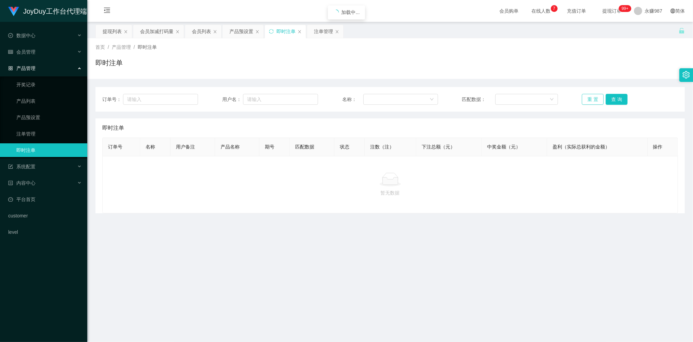
click at [590, 99] on button "重 置" at bounding box center [593, 99] width 22 height 11
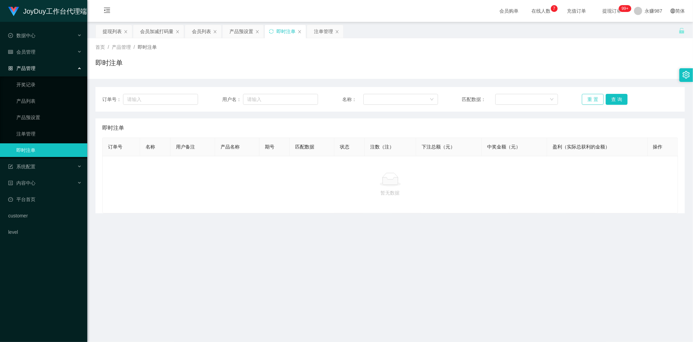
click at [590, 99] on button "重 置" at bounding box center [593, 99] width 22 height 11
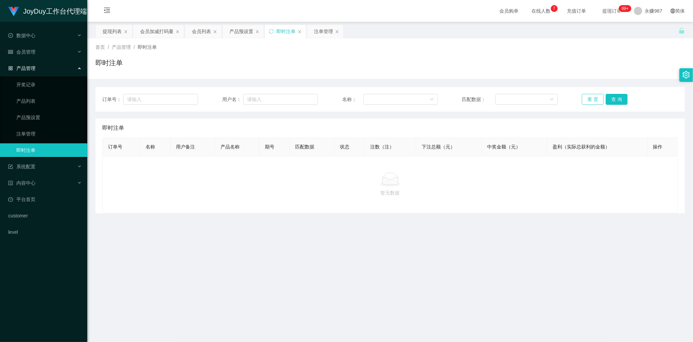
click at [590, 99] on button "重 置" at bounding box center [593, 99] width 22 height 11
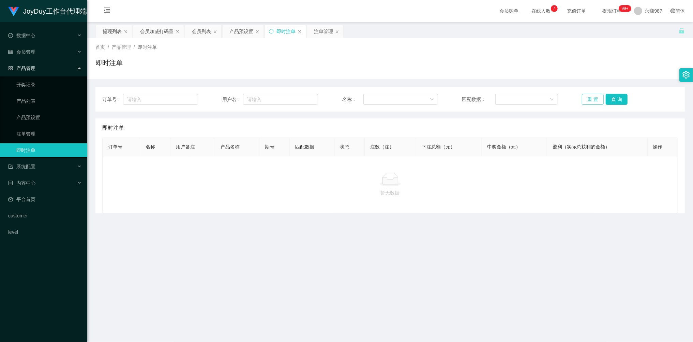
click at [586, 98] on button "重 置" at bounding box center [593, 99] width 22 height 11
click at [587, 98] on button "重 置" at bounding box center [593, 99] width 22 height 11
click at [588, 99] on button "重 置" at bounding box center [593, 99] width 22 height 11
click at [593, 101] on button "重 置" at bounding box center [593, 99] width 22 height 11
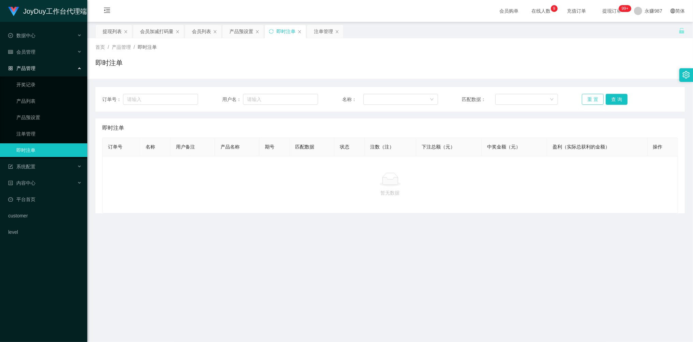
click at [593, 100] on button "重 置" at bounding box center [593, 99] width 22 height 11
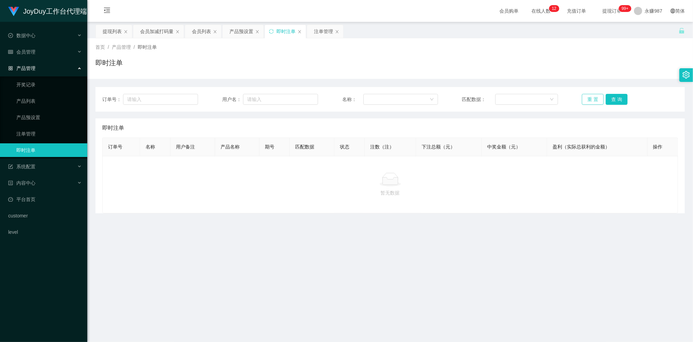
click at [588, 98] on button "重 置" at bounding box center [593, 99] width 22 height 11
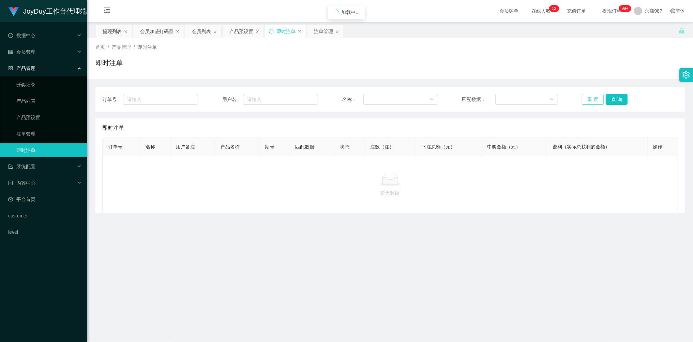
click at [588, 98] on button "重 置" at bounding box center [593, 99] width 22 height 11
click at [589, 97] on button "重 置" at bounding box center [593, 99] width 22 height 11
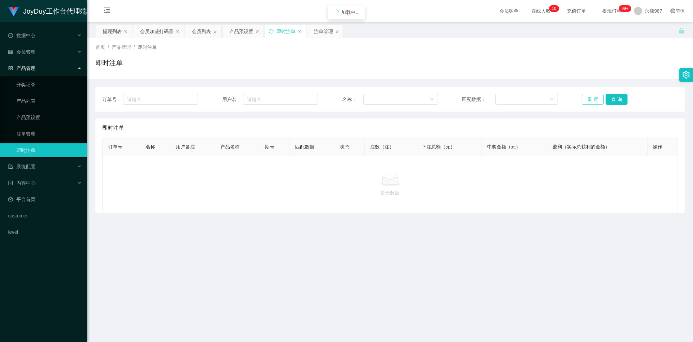
click at [589, 97] on button "重 置" at bounding box center [593, 99] width 22 height 11
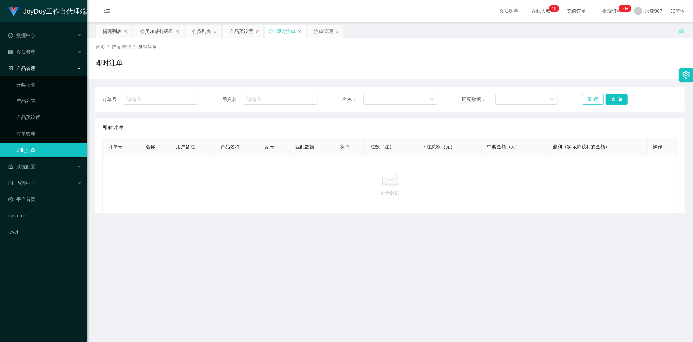
click at [589, 97] on button "重 置" at bounding box center [593, 99] width 22 height 11
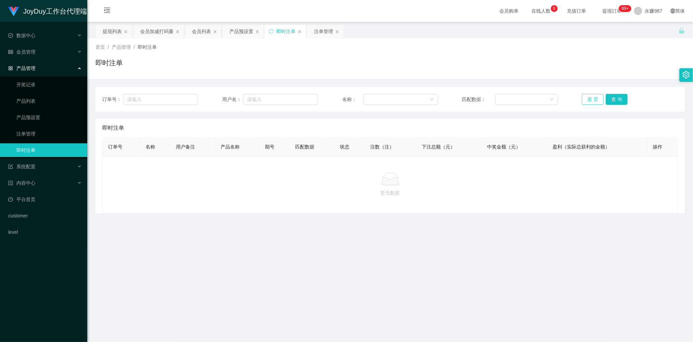
click at [590, 99] on button "重 置" at bounding box center [593, 99] width 22 height 11
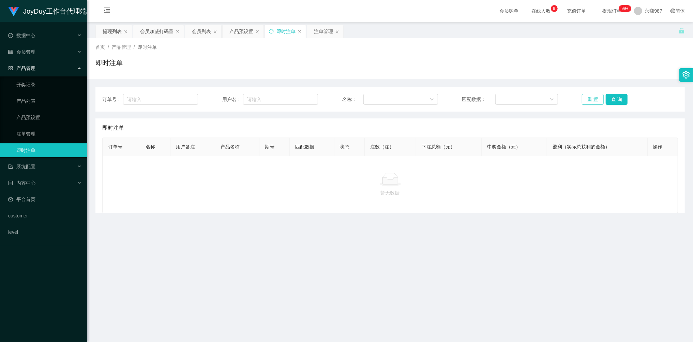
click at [590, 99] on button "重 置" at bounding box center [593, 99] width 22 height 11
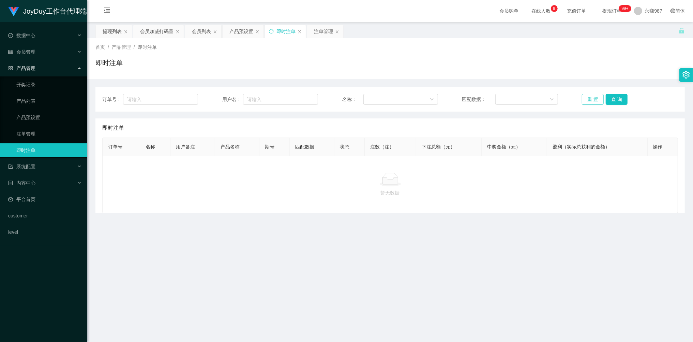
click at [590, 99] on button "重 置" at bounding box center [593, 99] width 22 height 11
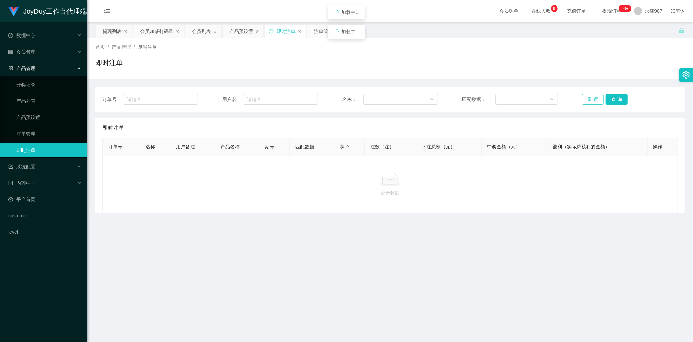
click at [590, 99] on button "重 置" at bounding box center [593, 99] width 22 height 11
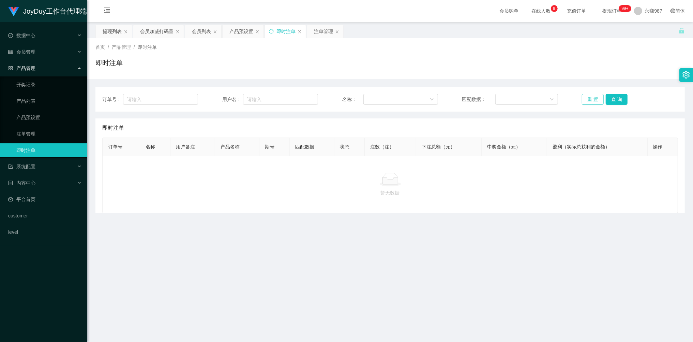
click at [590, 99] on button "重 置" at bounding box center [593, 99] width 22 height 11
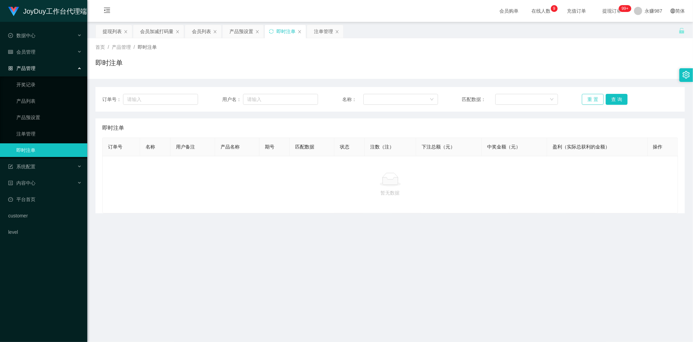
click at [590, 99] on button "重 置" at bounding box center [593, 99] width 22 height 11
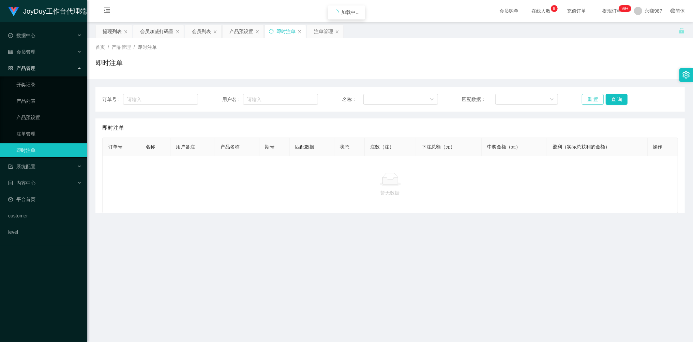
click at [591, 99] on button "重 置" at bounding box center [593, 99] width 22 height 11
click at [591, 98] on button "重 置" at bounding box center [593, 99] width 22 height 11
click at [591, 97] on button "重 置" at bounding box center [593, 99] width 22 height 11
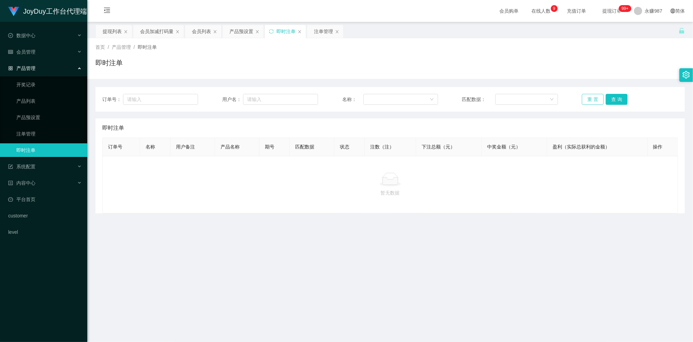
click at [591, 97] on button "重 置" at bounding box center [593, 99] width 22 height 11
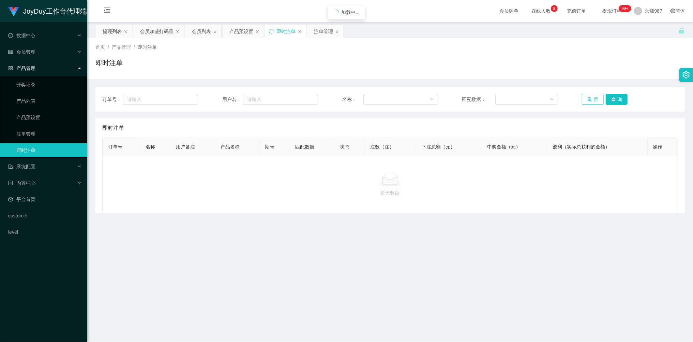
click at [591, 97] on button "重 置" at bounding box center [593, 99] width 22 height 11
click at [590, 97] on button "重 置" at bounding box center [593, 99] width 22 height 11
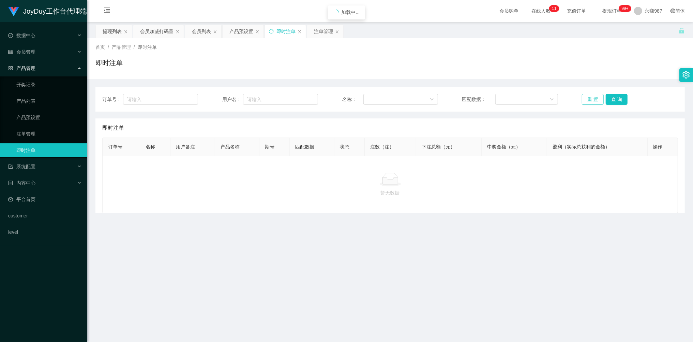
click at [590, 97] on button "重 置" at bounding box center [593, 99] width 22 height 11
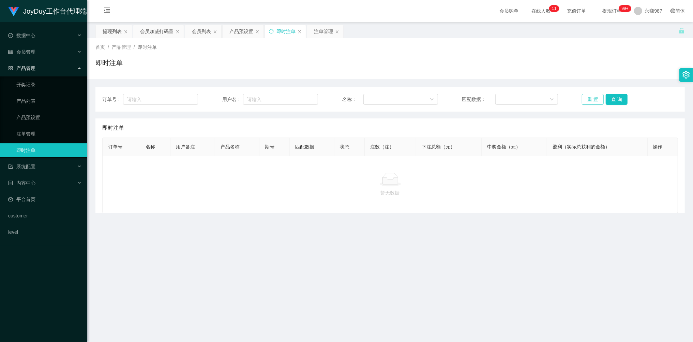
click at [590, 97] on button "重 置" at bounding box center [593, 99] width 22 height 11
click at [590, 96] on button "重 置" at bounding box center [593, 99] width 22 height 11
click at [589, 95] on button "重 置" at bounding box center [593, 99] width 22 height 11
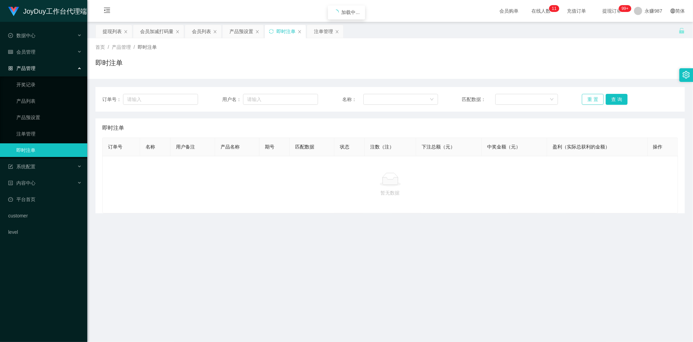
click at [589, 95] on button "重 置" at bounding box center [593, 99] width 22 height 11
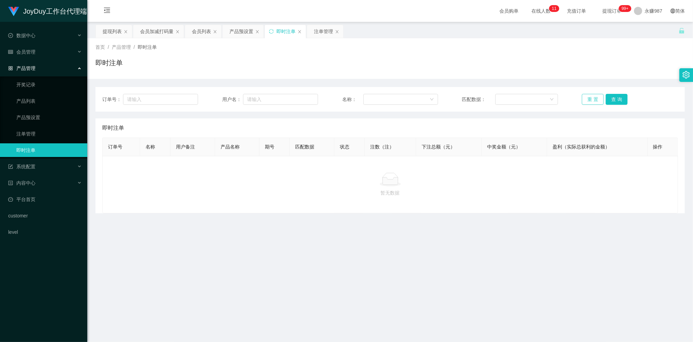
click at [589, 95] on button "重 置" at bounding box center [593, 99] width 22 height 11
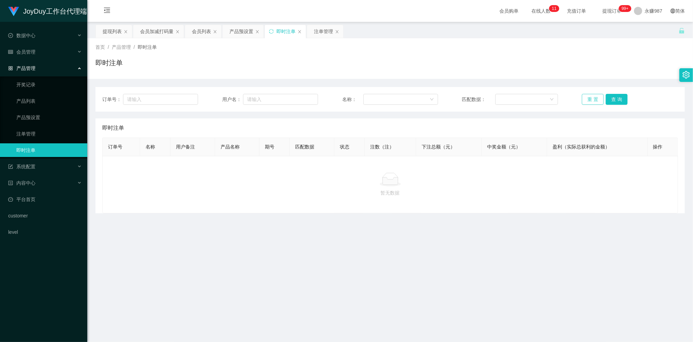
click at [589, 95] on button "重 置" at bounding box center [593, 99] width 22 height 11
click at [589, 97] on button "重 置" at bounding box center [593, 99] width 22 height 11
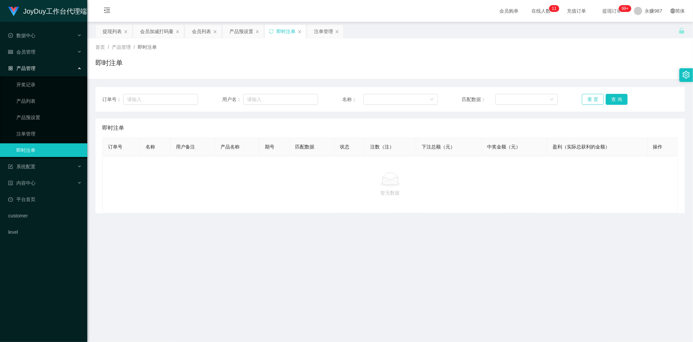
click at [589, 97] on button "重 置" at bounding box center [593, 99] width 22 height 11
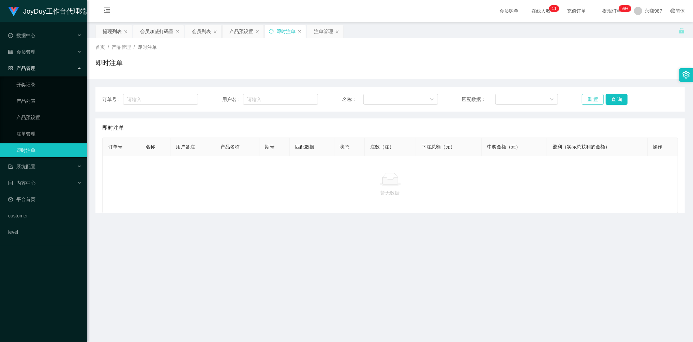
click at [589, 97] on button "重 置" at bounding box center [593, 99] width 22 height 11
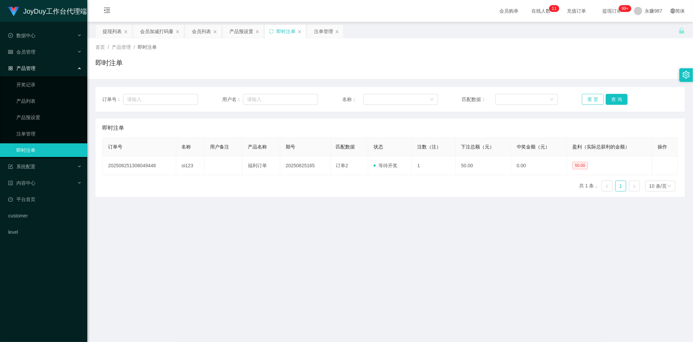
click at [589, 97] on button "重 置" at bounding box center [593, 99] width 22 height 11
click at [584, 96] on button "重 置" at bounding box center [593, 99] width 22 height 11
drag, startPoint x: 584, startPoint y: 96, endPoint x: 588, endPoint y: 99, distance: 4.9
click at [584, 96] on button "重 置" at bounding box center [593, 99] width 22 height 11
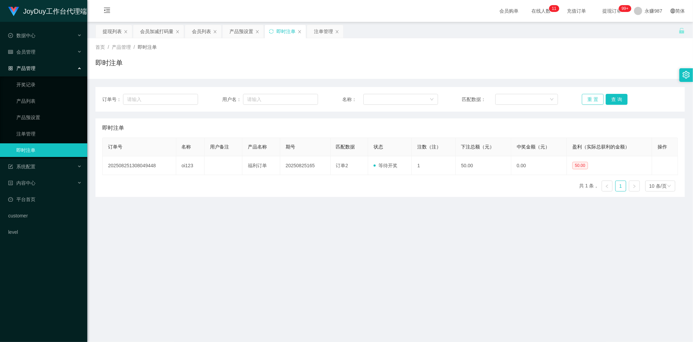
click at [588, 99] on button "重 置" at bounding box center [593, 99] width 22 height 11
click at [587, 99] on button "重 置" at bounding box center [593, 99] width 22 height 11
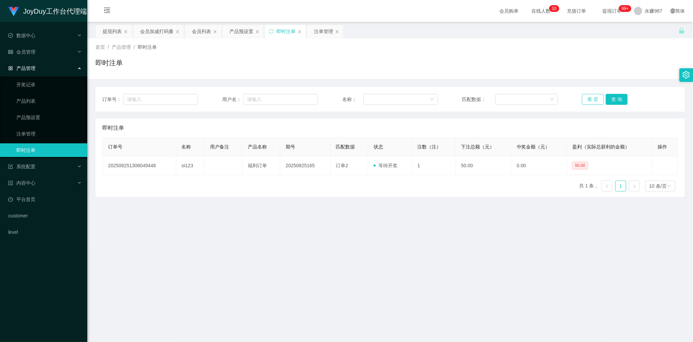
click at [587, 99] on button "重 置" at bounding box center [593, 99] width 22 height 11
click at [591, 101] on button "重 置" at bounding box center [593, 99] width 22 height 11
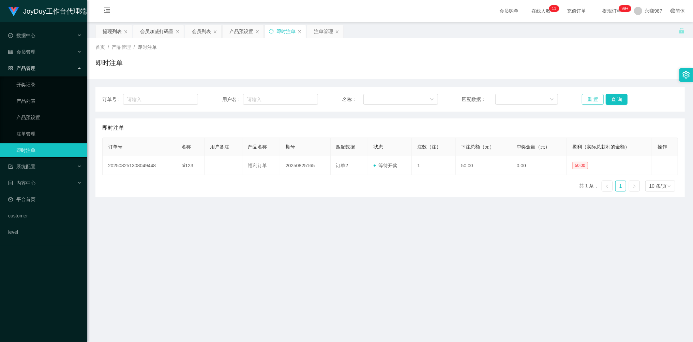
click at [591, 101] on button "重 置" at bounding box center [593, 99] width 22 height 11
click at [591, 96] on button "重 置" at bounding box center [593, 99] width 22 height 11
click at [591, 99] on button "重 置" at bounding box center [593, 99] width 22 height 11
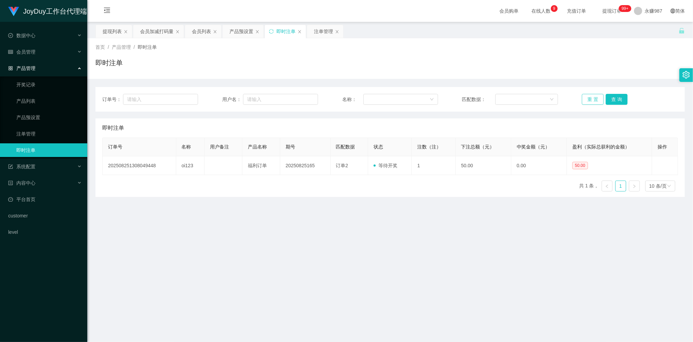
click at [583, 98] on button "重 置" at bounding box center [593, 99] width 22 height 11
click at [591, 97] on button "重 置" at bounding box center [593, 99] width 22 height 11
click at [593, 97] on button "重 置" at bounding box center [593, 99] width 22 height 11
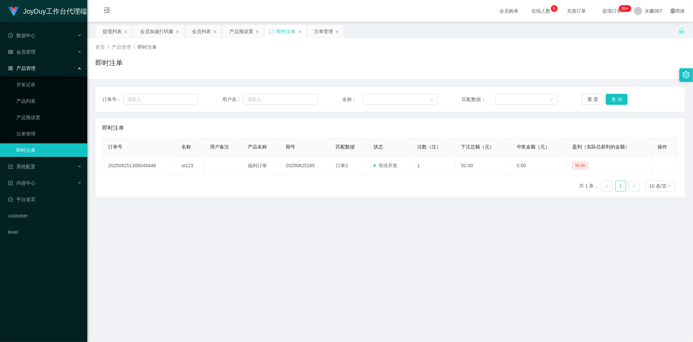
click at [337, 233] on main "关闭左侧 关闭右侧 关闭其它 刷新页面 提现列表 会员加减打码量 会员列表 产品预设置 即时注单 注单管理 首页 / 产品管理 / 即时注单 / 即时注单 订…" at bounding box center [390, 199] width 606 height 354
click at [595, 100] on button "重 置" at bounding box center [593, 99] width 22 height 11
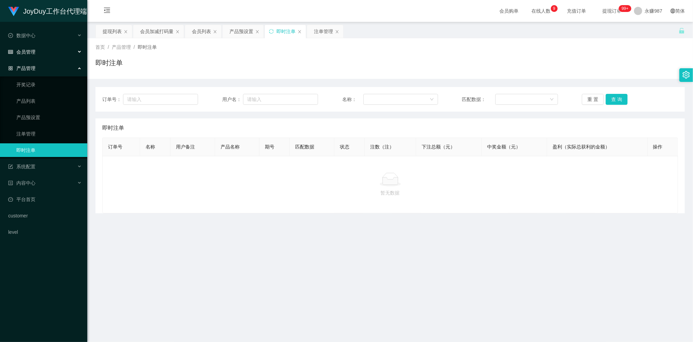
click at [31, 49] on span "会员管理" at bounding box center [21, 51] width 27 height 5
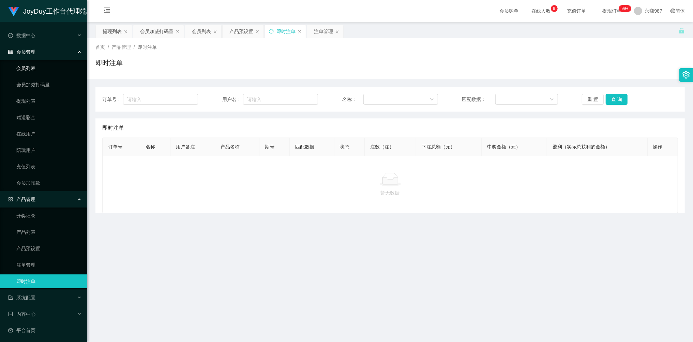
click at [34, 67] on link "会员列表" at bounding box center [48, 68] width 65 height 14
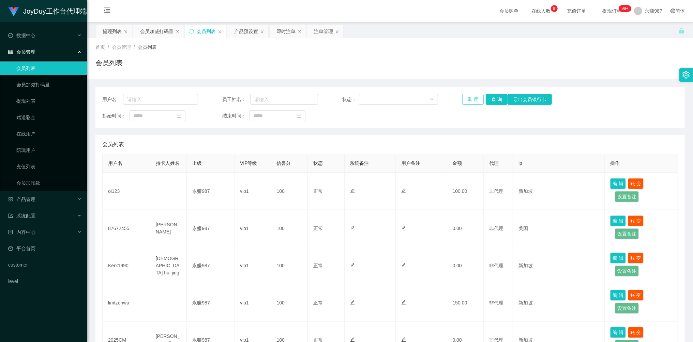
click at [474, 98] on button "重 置" at bounding box center [473, 99] width 22 height 11
click at [474, 98] on div "重 置 查 询 导出会员银行卡" at bounding box center [510, 99] width 96 height 11
click at [471, 96] on button "重 置" at bounding box center [473, 99] width 22 height 11
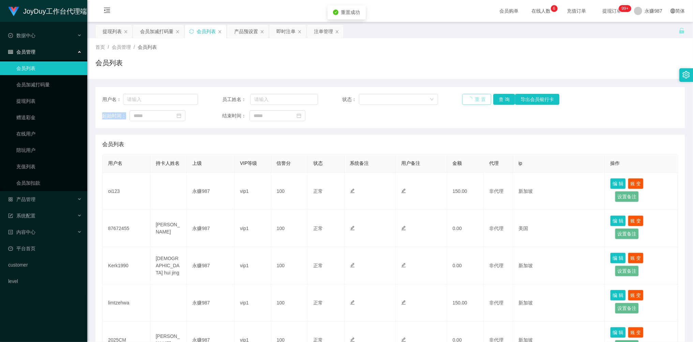
click at [471, 96] on div "重 置 查 询 导出会员银行卡" at bounding box center [510, 99] width 96 height 11
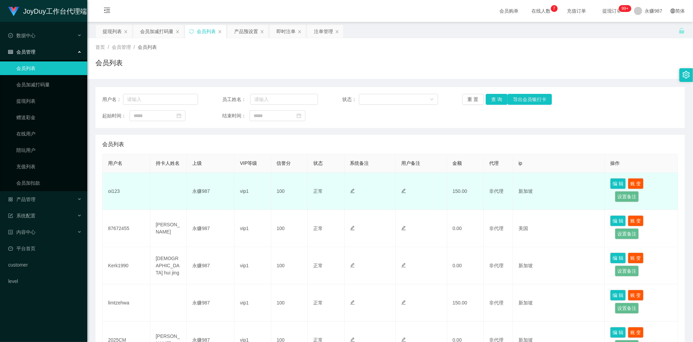
click at [118, 190] on td "oi123" at bounding box center [127, 191] width 48 height 37
copy td "oi123"
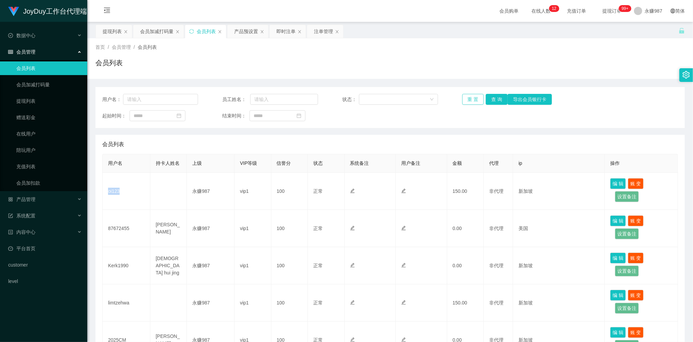
click at [473, 97] on button "重 置" at bounding box center [473, 99] width 22 height 11
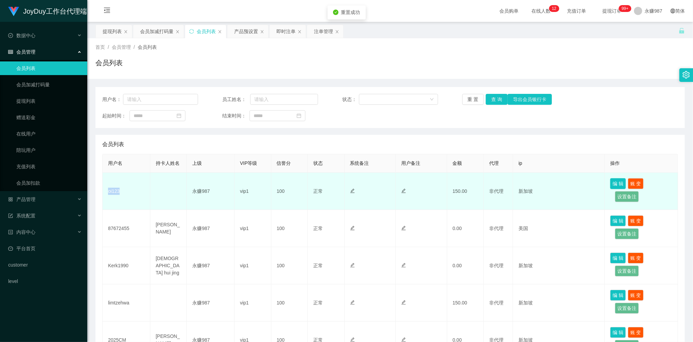
click at [616, 185] on button "编 辑" at bounding box center [618, 183] width 16 height 11
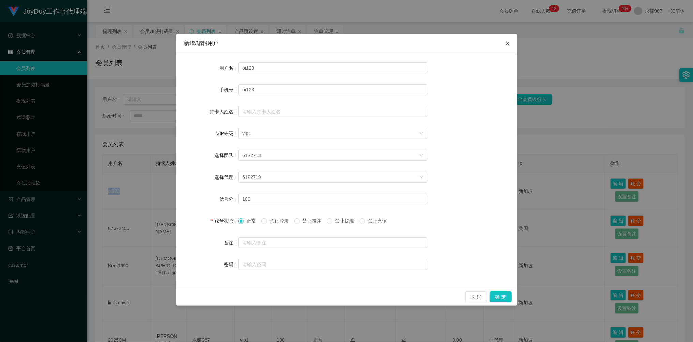
click at [507, 44] on icon "图标: close" at bounding box center [507, 43] width 5 height 5
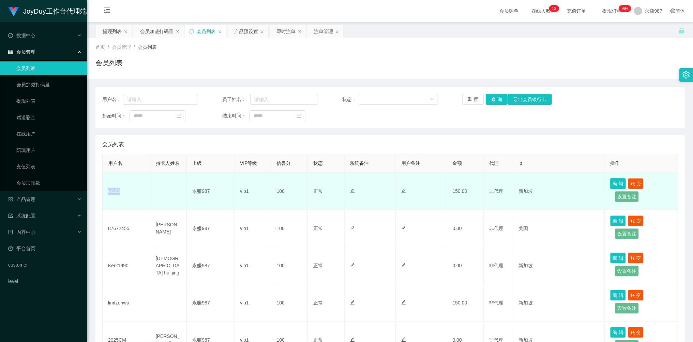
click at [613, 183] on button "编 辑" at bounding box center [618, 183] width 16 height 11
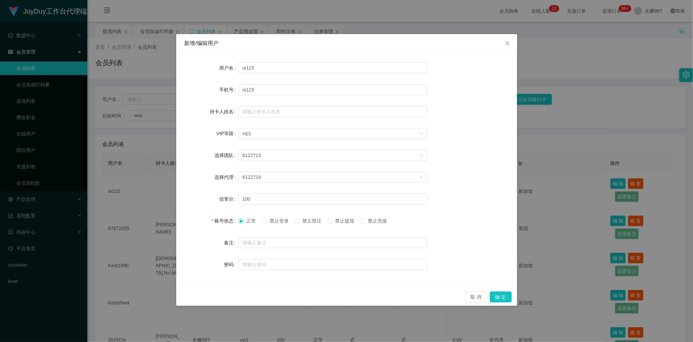
click at [636, 183] on div "新增/编辑用户 用户名 oi123 手机号 oi123 持卡人姓名 VIP等级 选择VIP等级 vip1 选择团队 6122713 选择代理 6122719 …" at bounding box center [346, 171] width 693 height 342
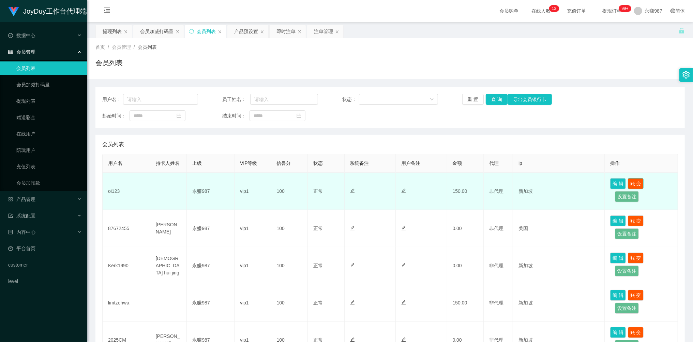
click at [634, 183] on button "账 变" at bounding box center [636, 183] width 16 height 11
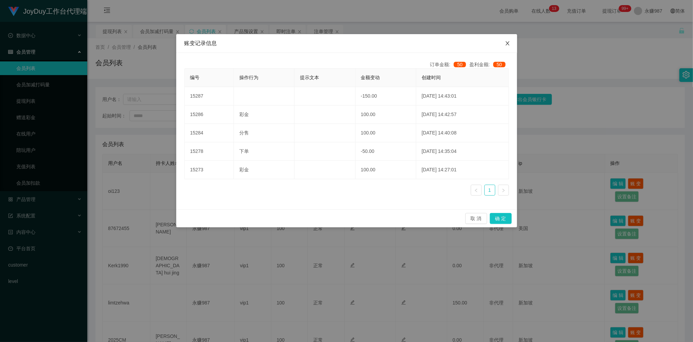
click at [508, 43] on icon "图标: close" at bounding box center [508, 43] width 4 height 4
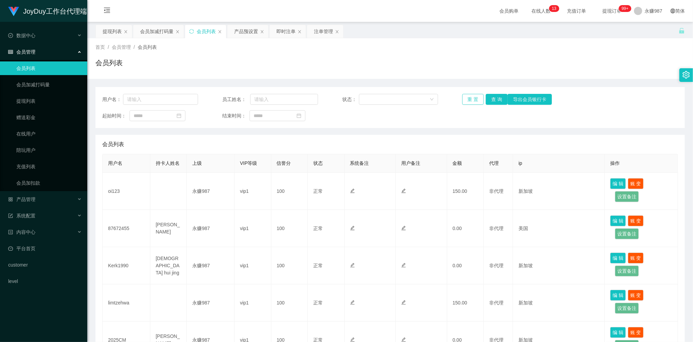
click at [467, 98] on button "重 置" at bounding box center [473, 99] width 22 height 11
click at [467, 98] on div "重 置 查 询 导出会员银行卡" at bounding box center [510, 99] width 96 height 11
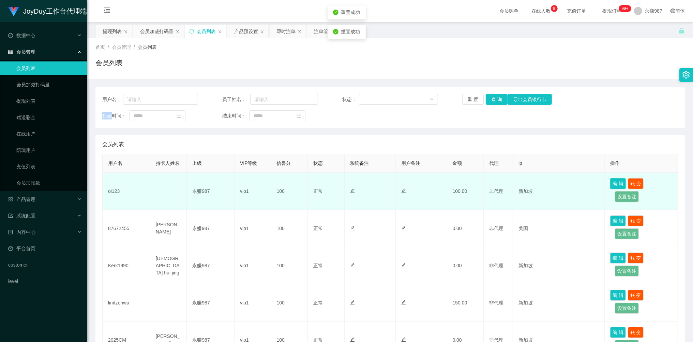
click at [615, 181] on button "编 辑" at bounding box center [618, 183] width 16 height 11
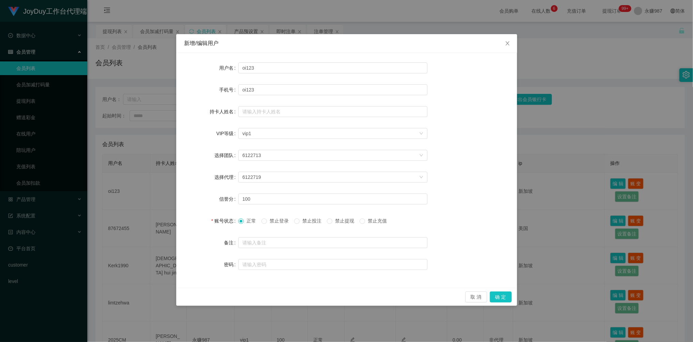
click at [569, 100] on div "新增/编辑用户 用户名 oi123 手机号 oi123 持卡人姓名 VIP等级 选择VIP等级 vip1 选择团队 6122713 选择代理 6122719 …" at bounding box center [346, 171] width 693 height 342
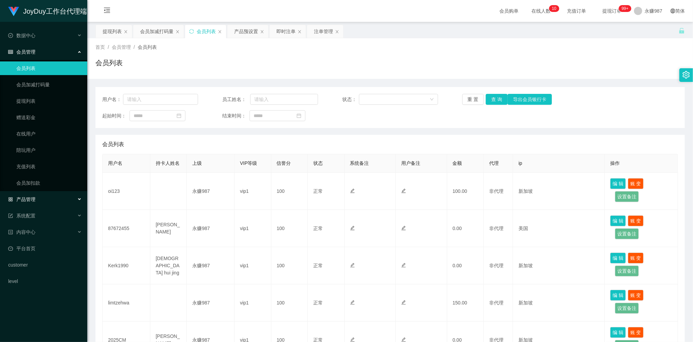
click at [33, 193] on div "产品管理" at bounding box center [43, 199] width 87 height 14
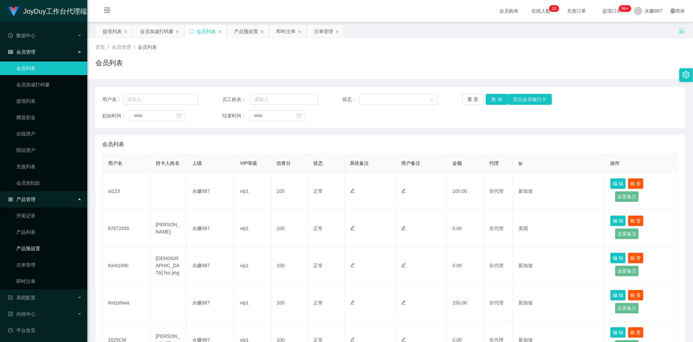
click at [38, 247] on link "产品预设置" at bounding box center [48, 248] width 65 height 14
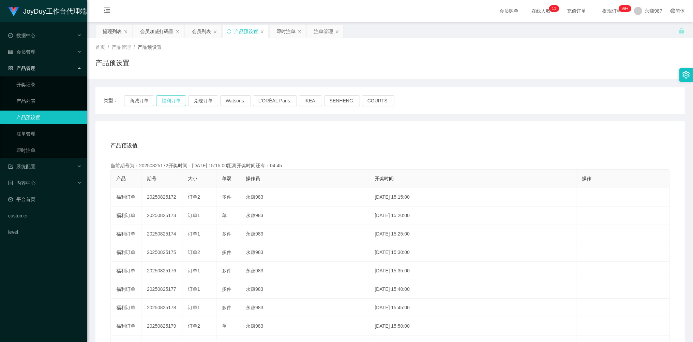
click at [174, 102] on button "福利订单" at bounding box center [171, 100] width 30 height 11
click at [178, 100] on button "福利订单" at bounding box center [171, 100] width 30 height 11
click at [28, 144] on link "即时注单" at bounding box center [48, 150] width 65 height 14
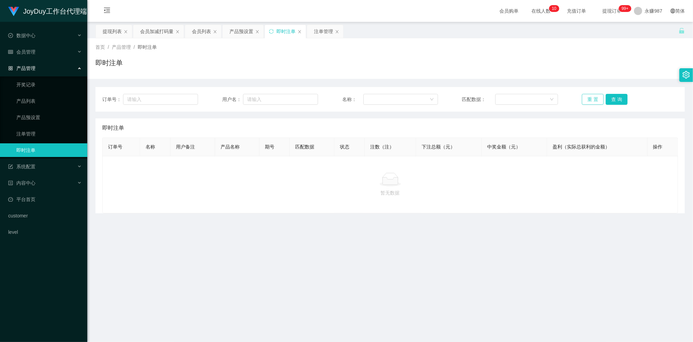
click at [591, 98] on button "重 置" at bounding box center [593, 99] width 22 height 11
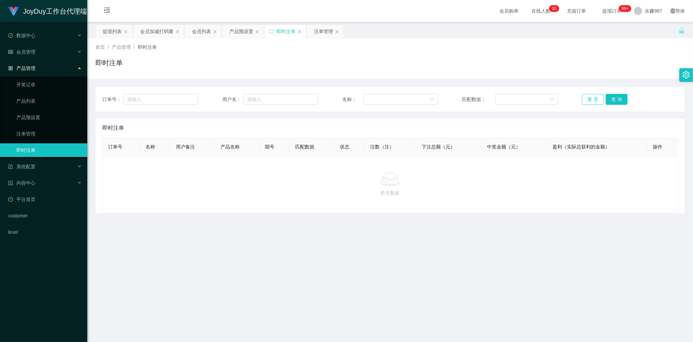
click at [591, 98] on button "重 置" at bounding box center [593, 99] width 22 height 11
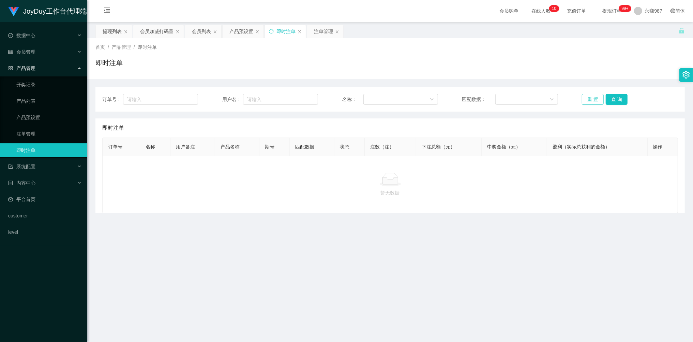
click at [591, 98] on button "重 置" at bounding box center [593, 99] width 22 height 11
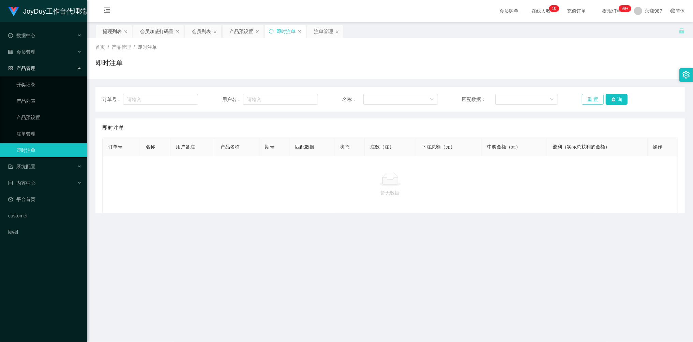
click at [591, 98] on button "重 置" at bounding box center [593, 99] width 22 height 11
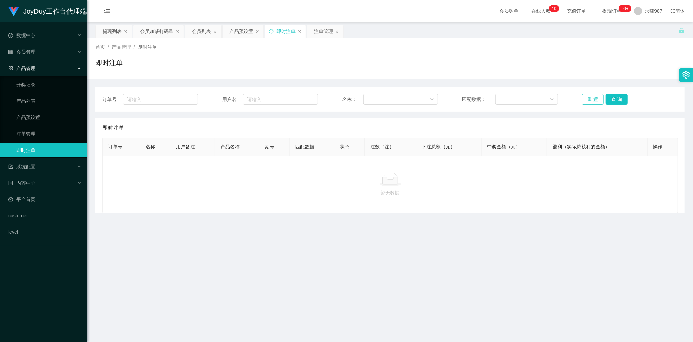
click at [591, 98] on button "重 置" at bounding box center [593, 99] width 22 height 11
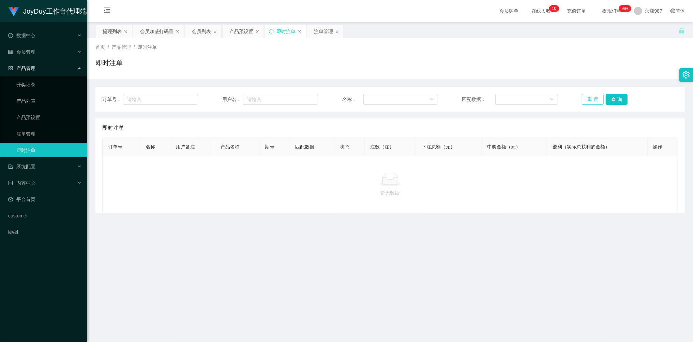
click at [591, 98] on button "重 置" at bounding box center [593, 99] width 22 height 11
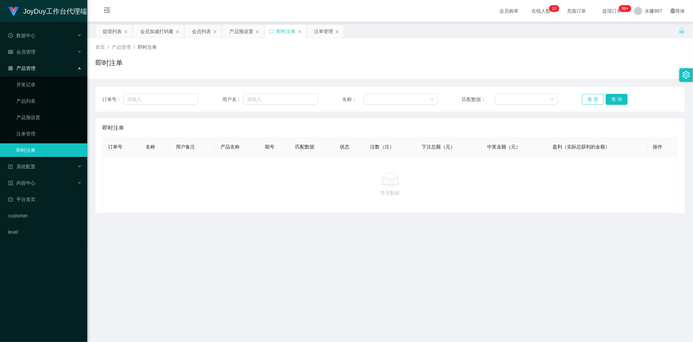
click at [591, 98] on button "重 置" at bounding box center [593, 99] width 22 height 11
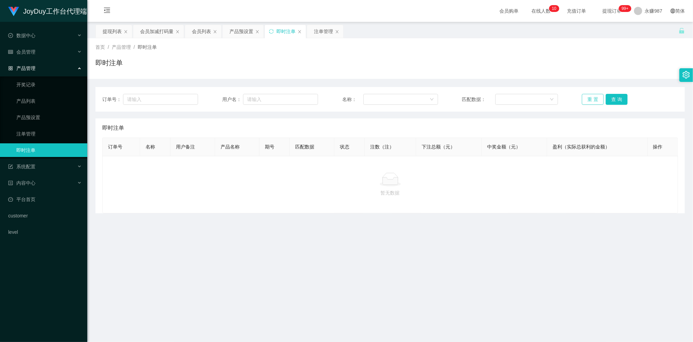
click at [591, 98] on button "重 置" at bounding box center [593, 99] width 22 height 11
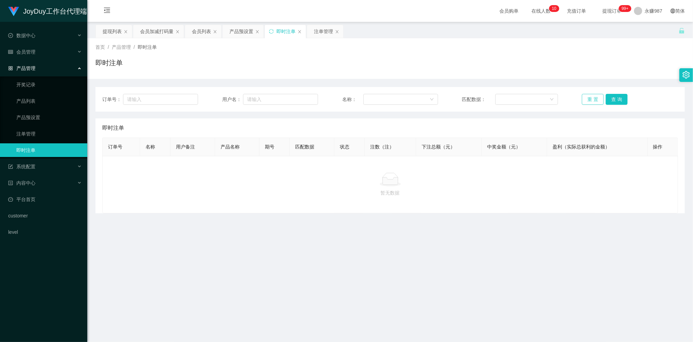
click at [591, 98] on button "重 置" at bounding box center [593, 99] width 22 height 11
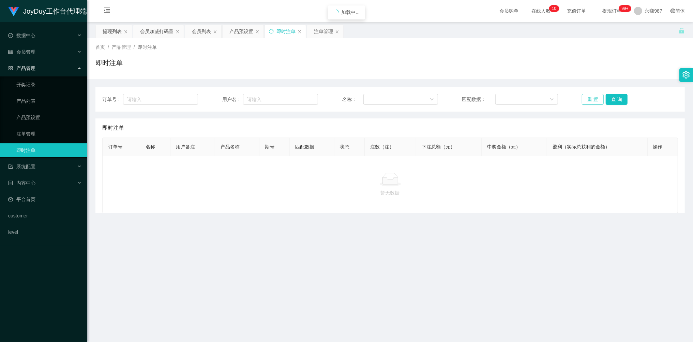
click at [591, 98] on button "重 置" at bounding box center [593, 99] width 22 height 11
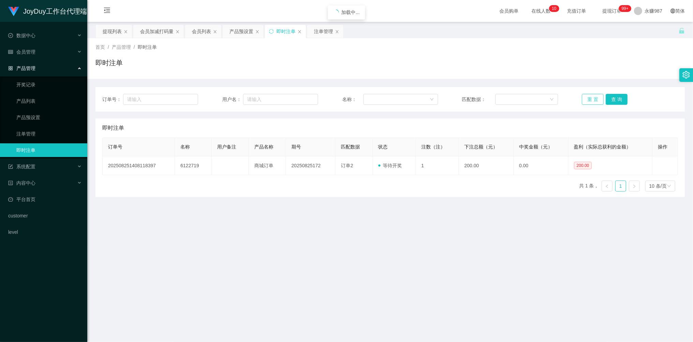
click at [591, 98] on button "重 置" at bounding box center [593, 99] width 22 height 11
